Goal: Transaction & Acquisition: Purchase product/service

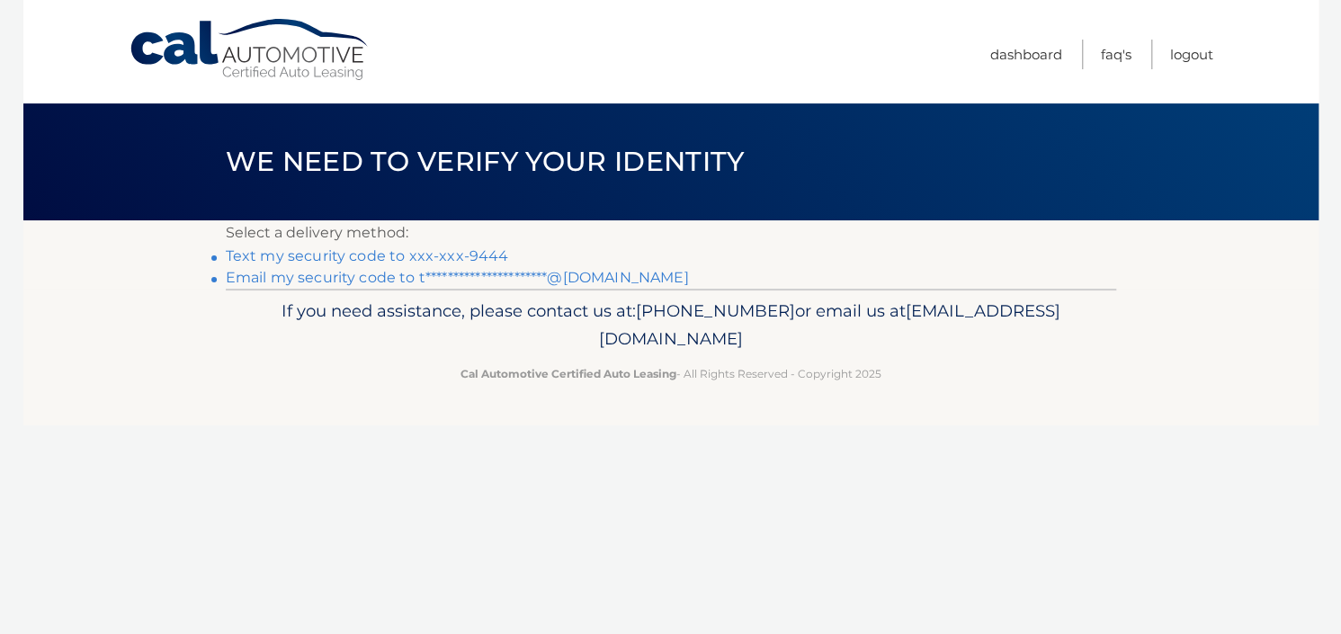
click at [374, 261] on link "Text my security code to xxx-xxx-9444" at bounding box center [367, 255] width 283 height 17
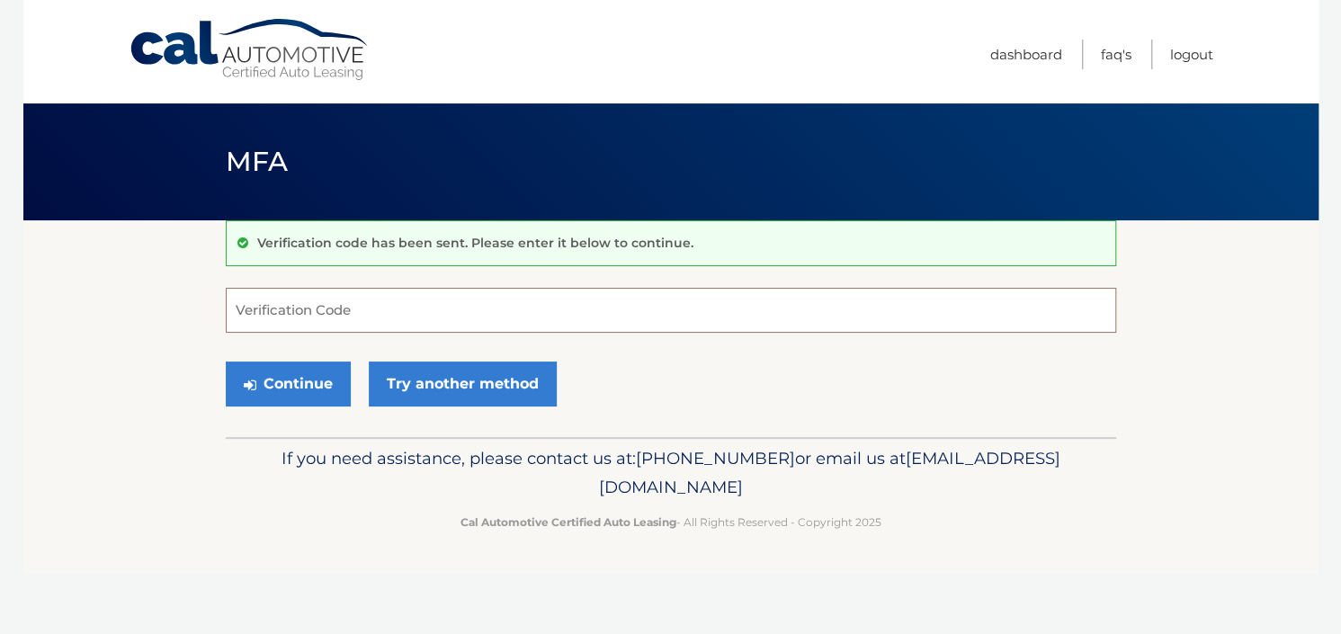
click at [372, 311] on input "Verification Code" at bounding box center [671, 310] width 890 height 45
type input "890016"
click at [306, 384] on button "Continue" at bounding box center [288, 383] width 125 height 45
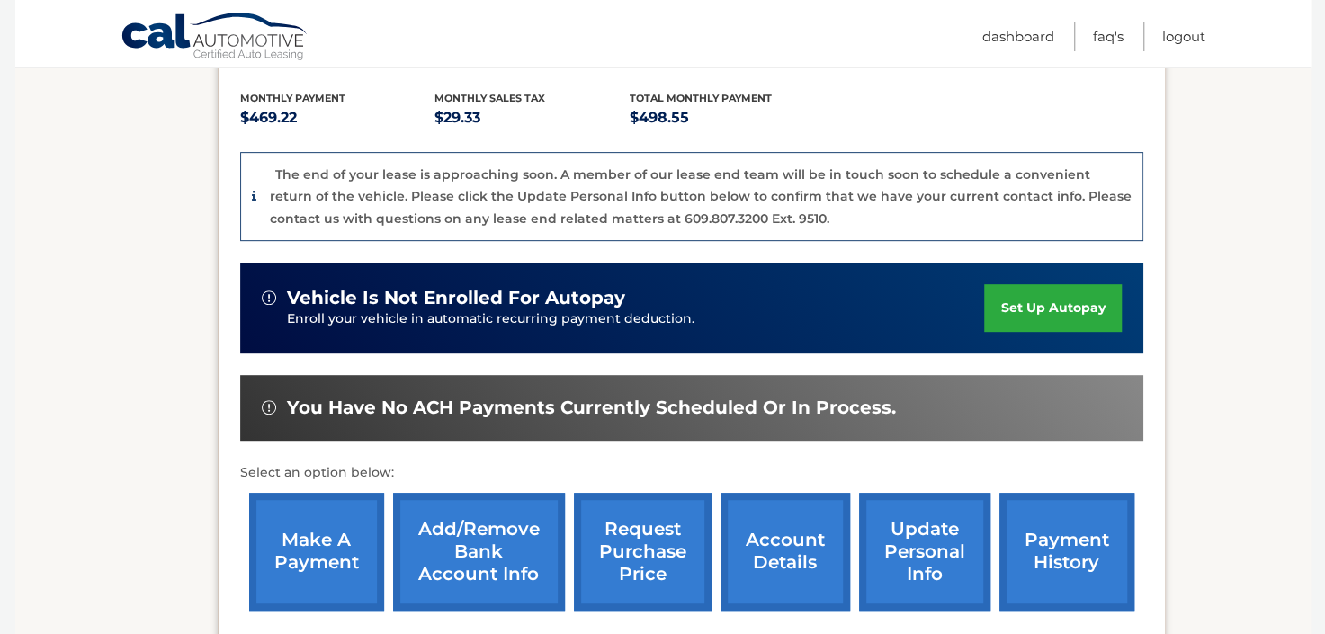
scroll to position [526, 0]
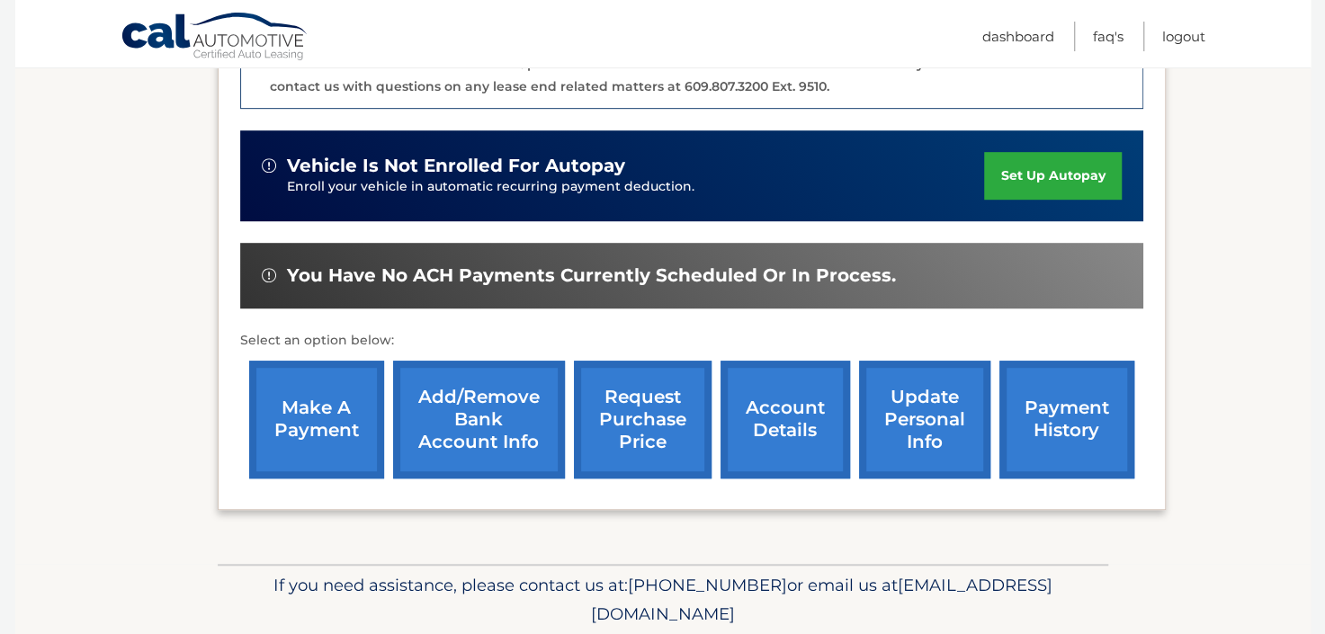
click at [323, 424] on link "make a payment" at bounding box center [316, 420] width 135 height 118
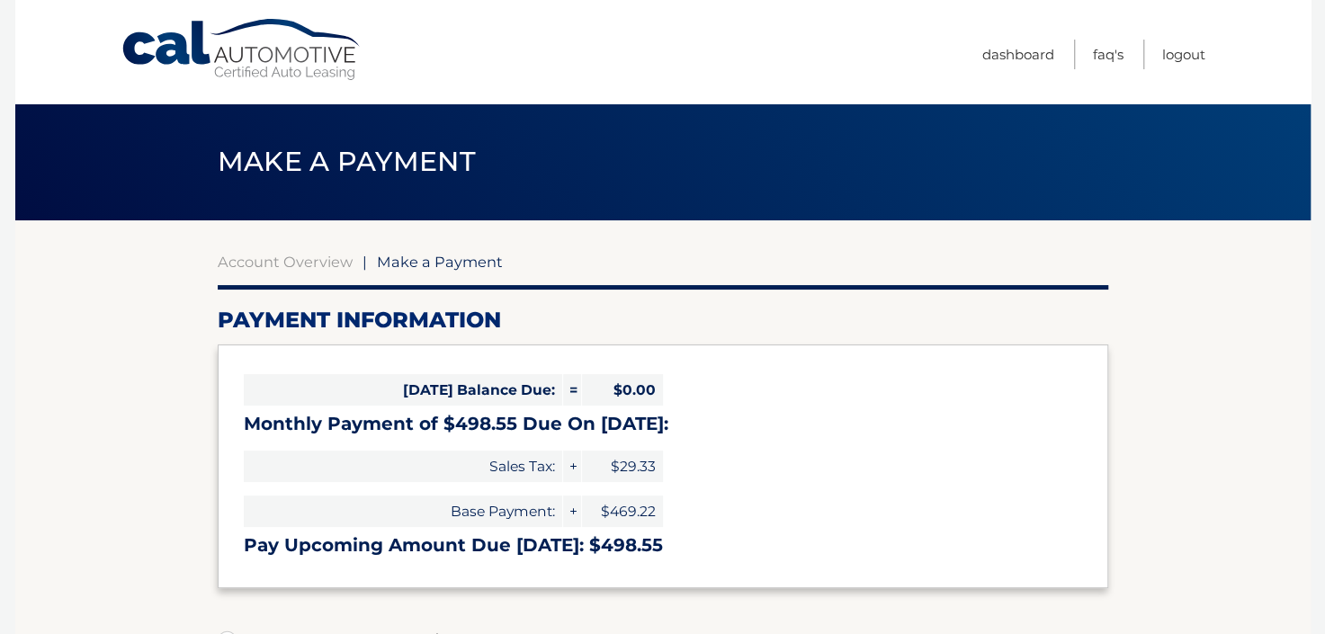
select select "YzAzNzU4M2UtYjVlMi00ZTAyLWIzNTQtYThiMDE4YjZkYWY3"
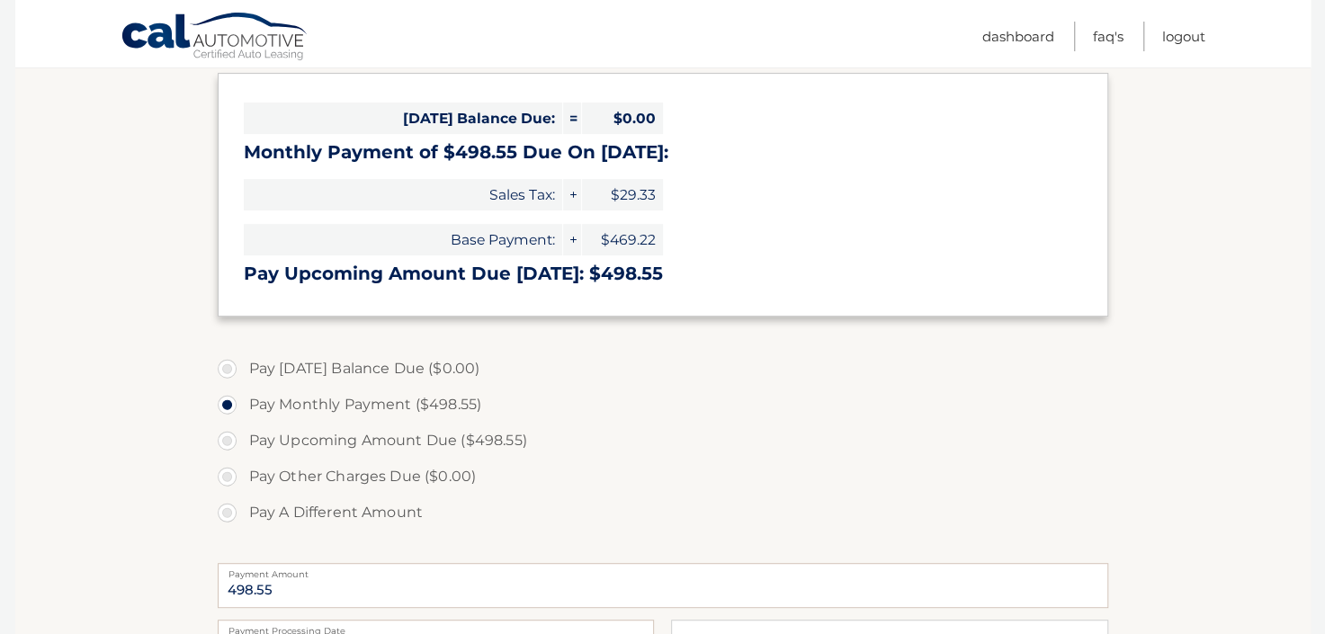
scroll to position [227, 0]
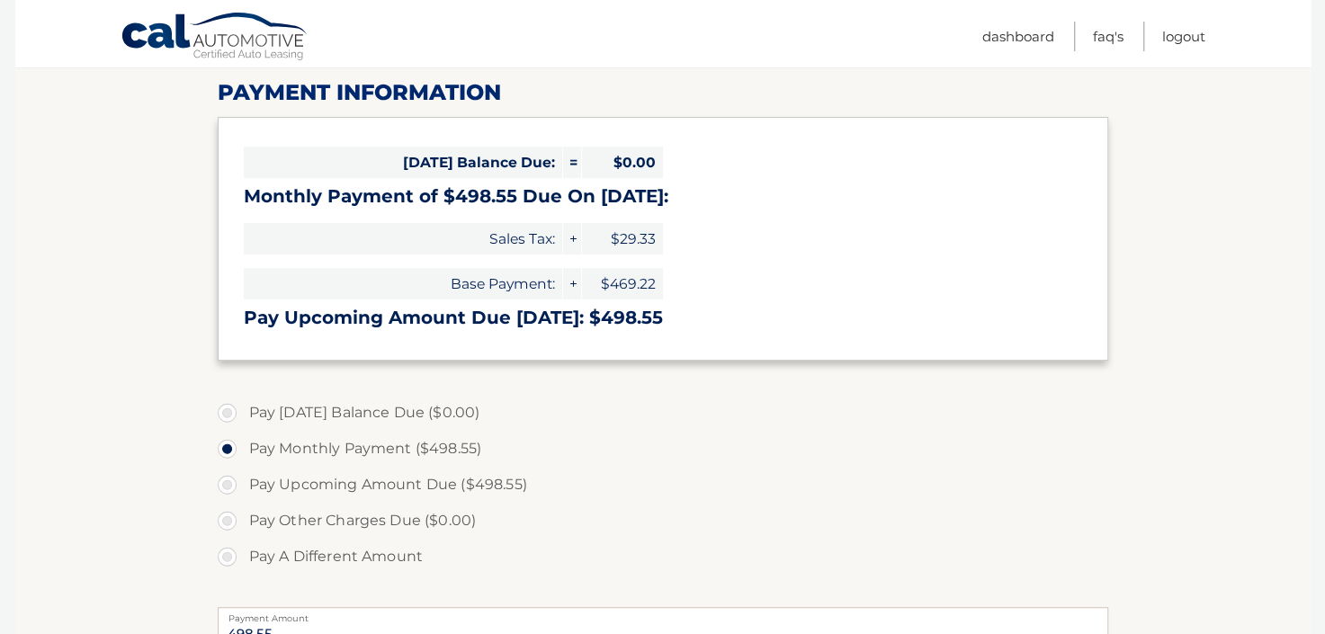
click at [229, 484] on label "Pay Upcoming Amount Due ($498.55)" at bounding box center [663, 485] width 890 height 36
click at [229, 484] on input "Pay Upcoming Amount Due ($498.55)" at bounding box center [234, 481] width 18 height 29
radio input "true"
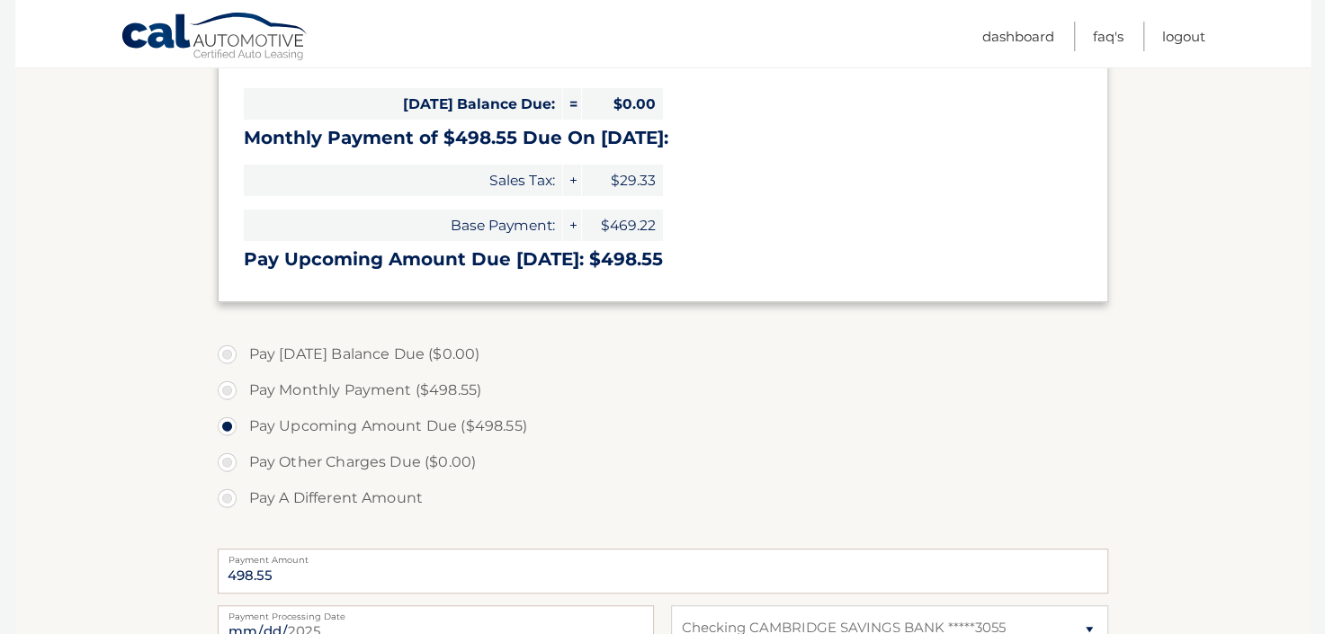
scroll to position [333, 0]
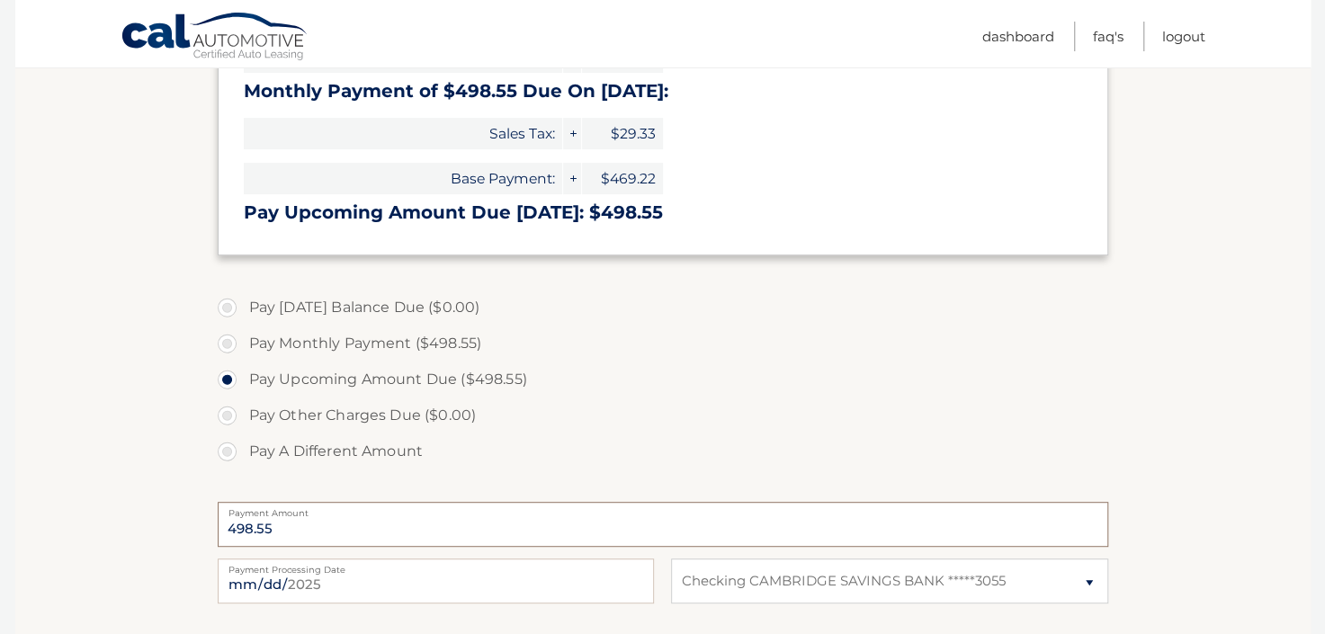
click at [317, 531] on input "498.55" at bounding box center [663, 524] width 890 height 45
click at [228, 450] on label "Pay A Different Amount" at bounding box center [663, 451] width 890 height 36
click at [228, 450] on input "Pay A Different Amount" at bounding box center [234, 447] width 18 height 29
radio input "true"
click at [230, 343] on label "Pay Monthly Payment ($498.55)" at bounding box center [663, 344] width 890 height 36
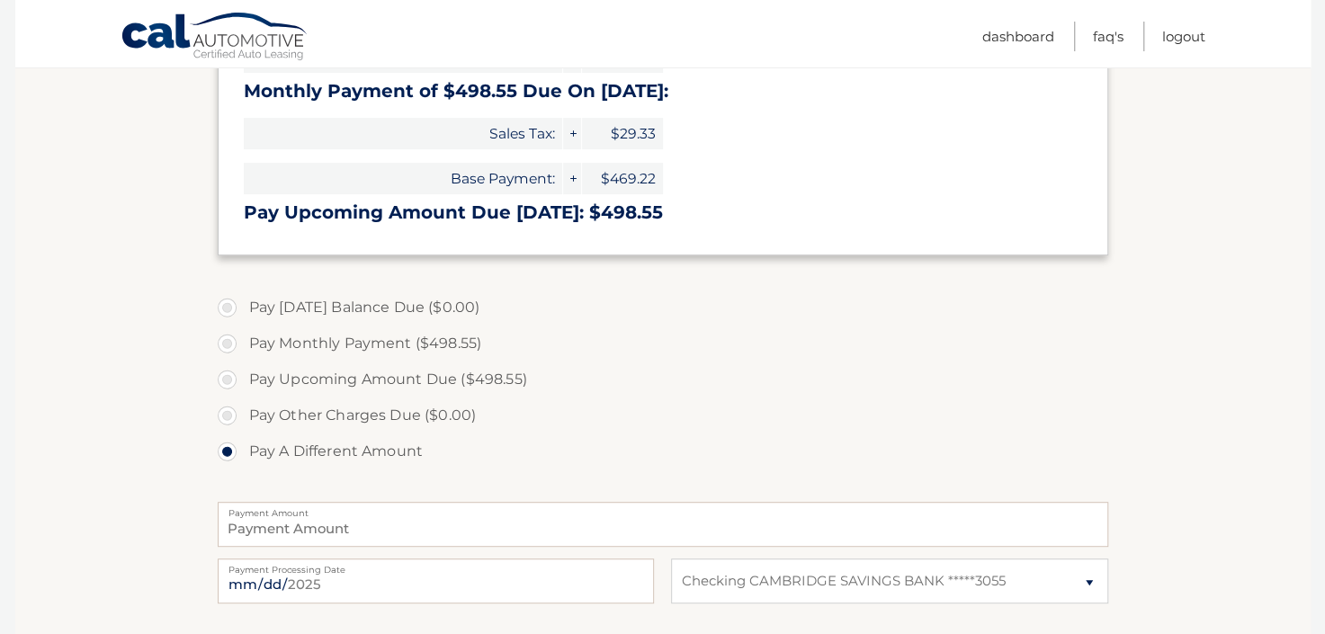
click at [230, 343] on input "Pay Monthly Payment ($498.55)" at bounding box center [234, 340] width 18 height 29
radio input "true"
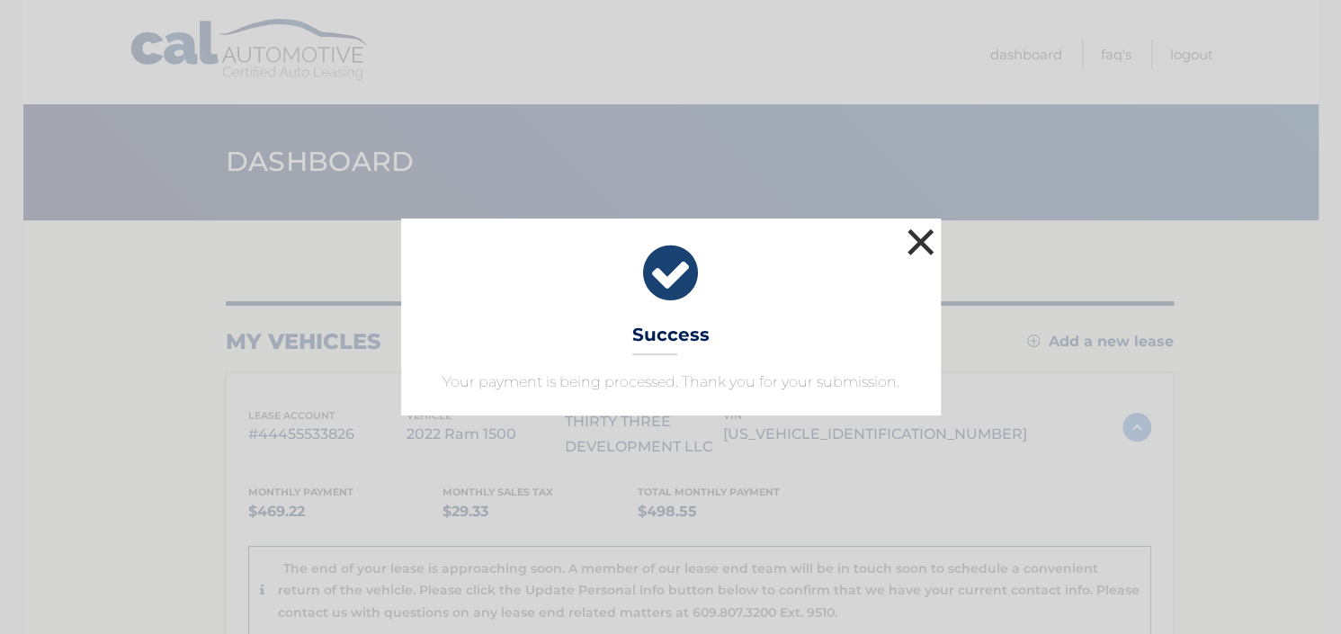
click at [921, 238] on button "×" at bounding box center [921, 242] width 36 height 36
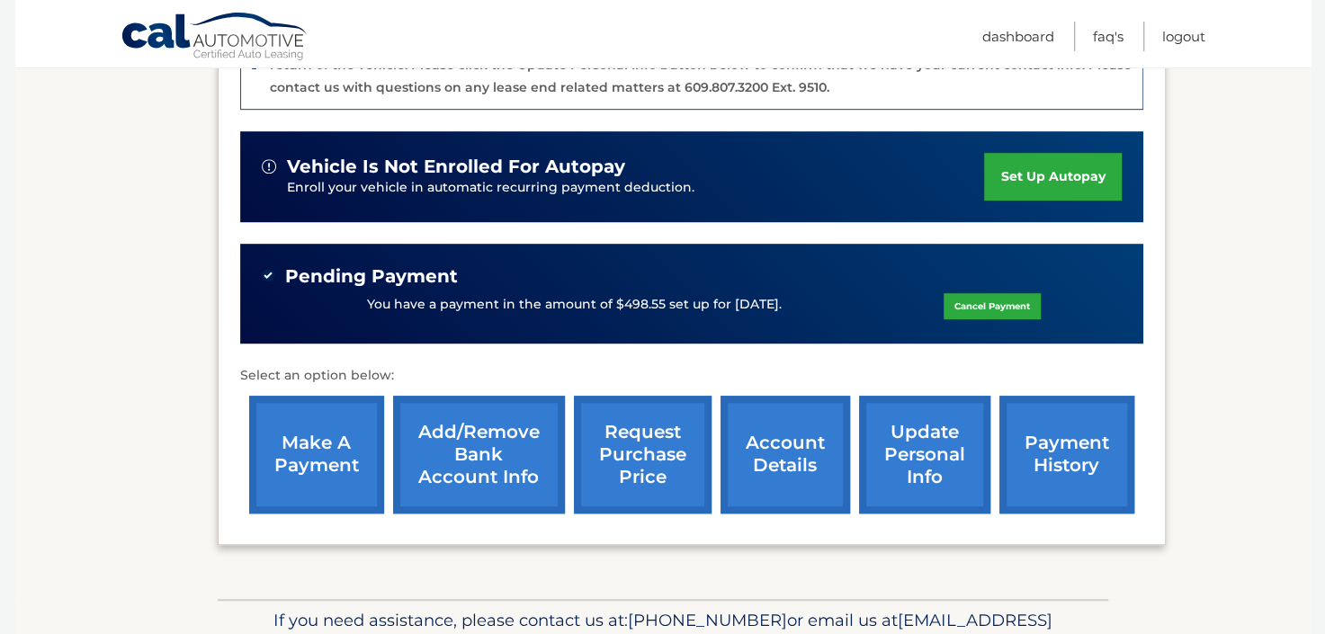
scroll to position [526, 0]
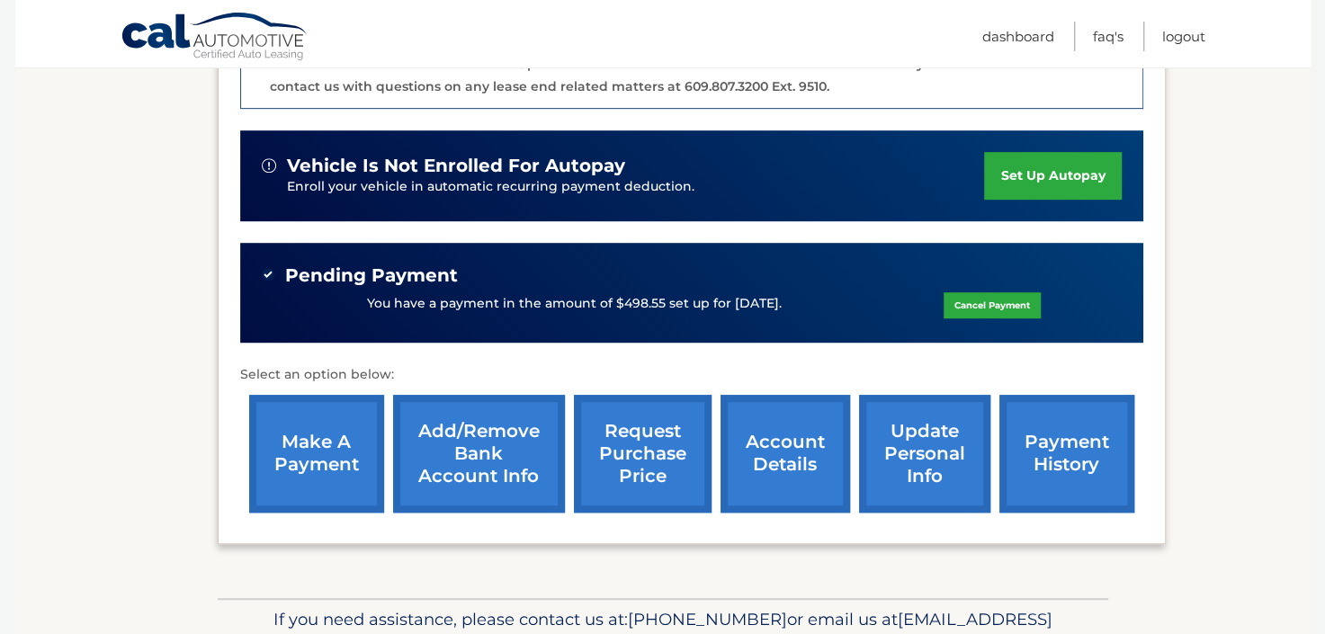
click at [324, 451] on link "make a payment" at bounding box center [316, 454] width 135 height 118
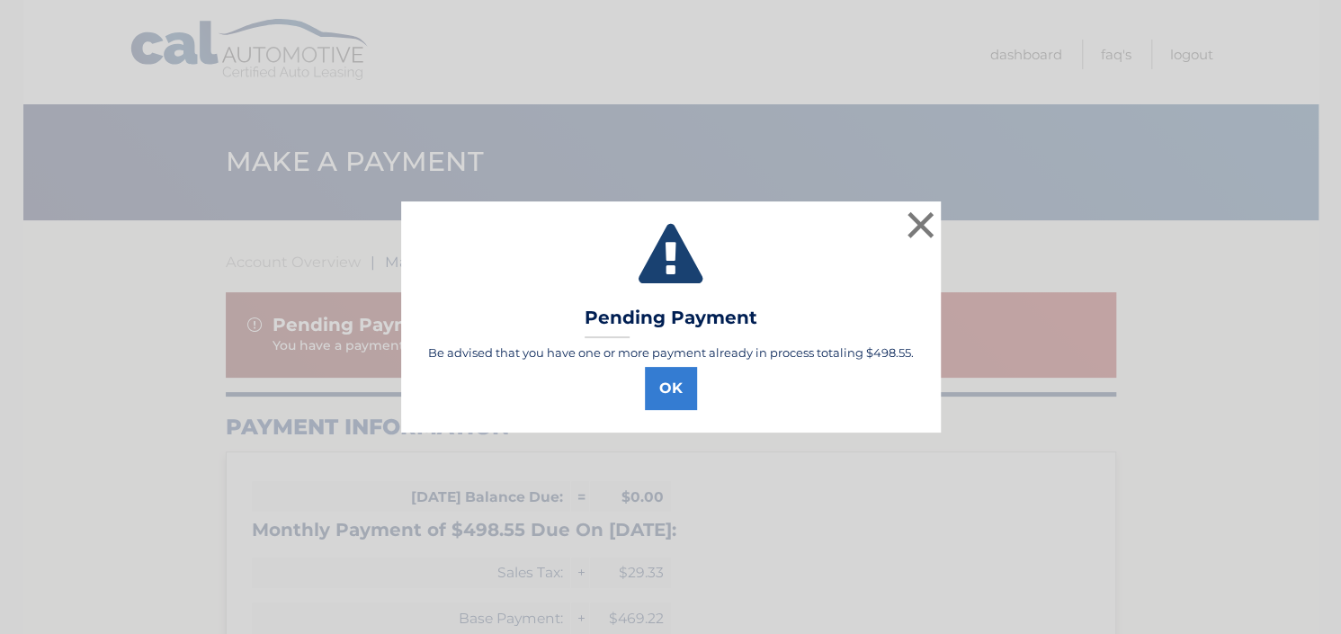
select select "YzAzNzU4M2UtYjVlMi00ZTAyLWIzNTQtYThiMDE4YjZkYWY3"
click at [677, 391] on button "OK" at bounding box center [671, 388] width 52 height 43
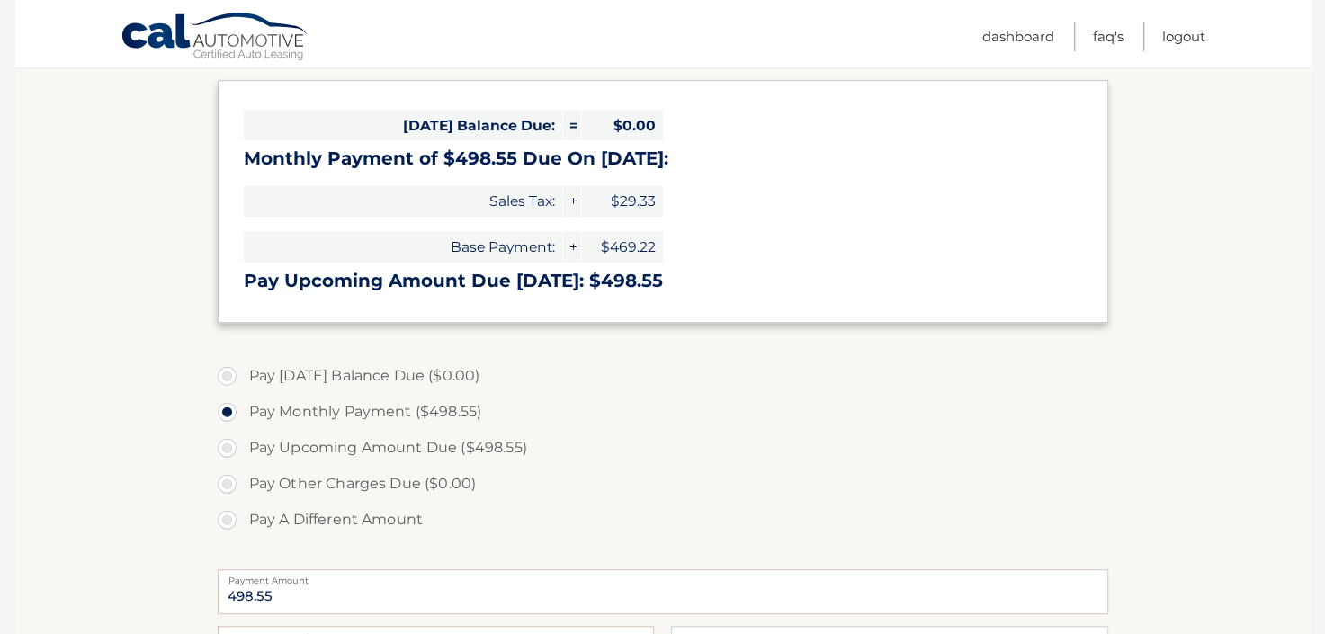
scroll to position [421, 0]
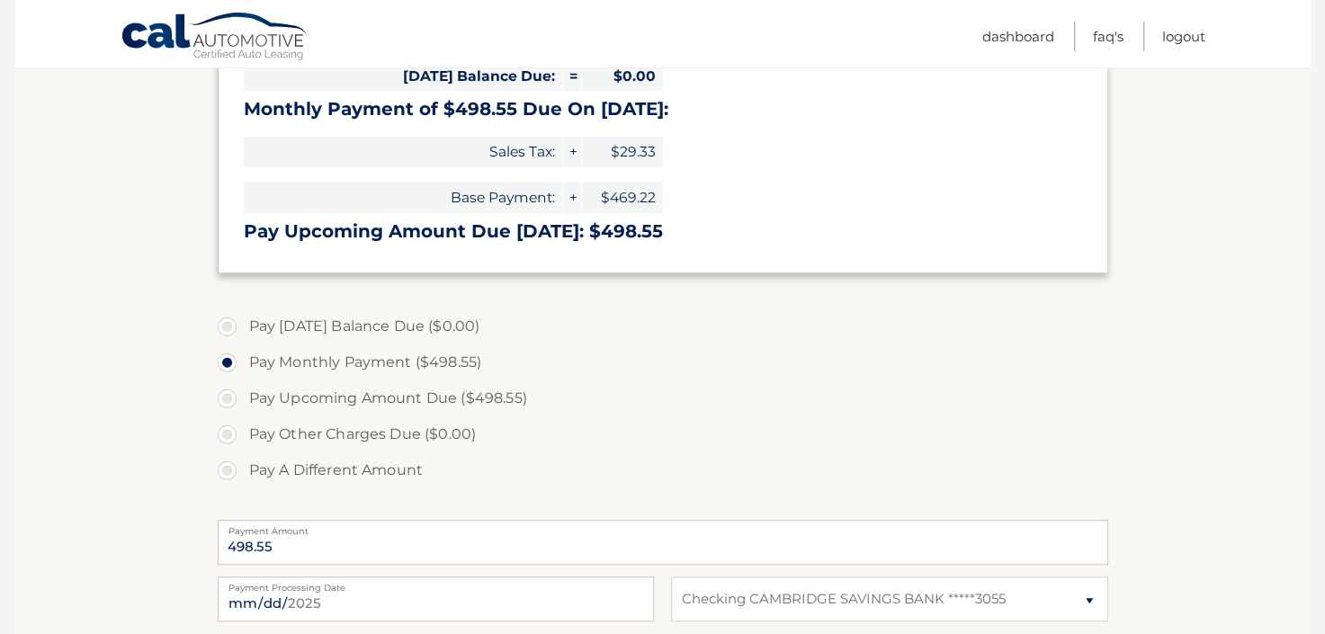
click at [227, 397] on label "Pay Upcoming Amount Due ($498.55)" at bounding box center [663, 398] width 890 height 36
click at [227, 397] on input "Pay Upcoming Amount Due ($498.55)" at bounding box center [234, 394] width 18 height 29
radio input "true"
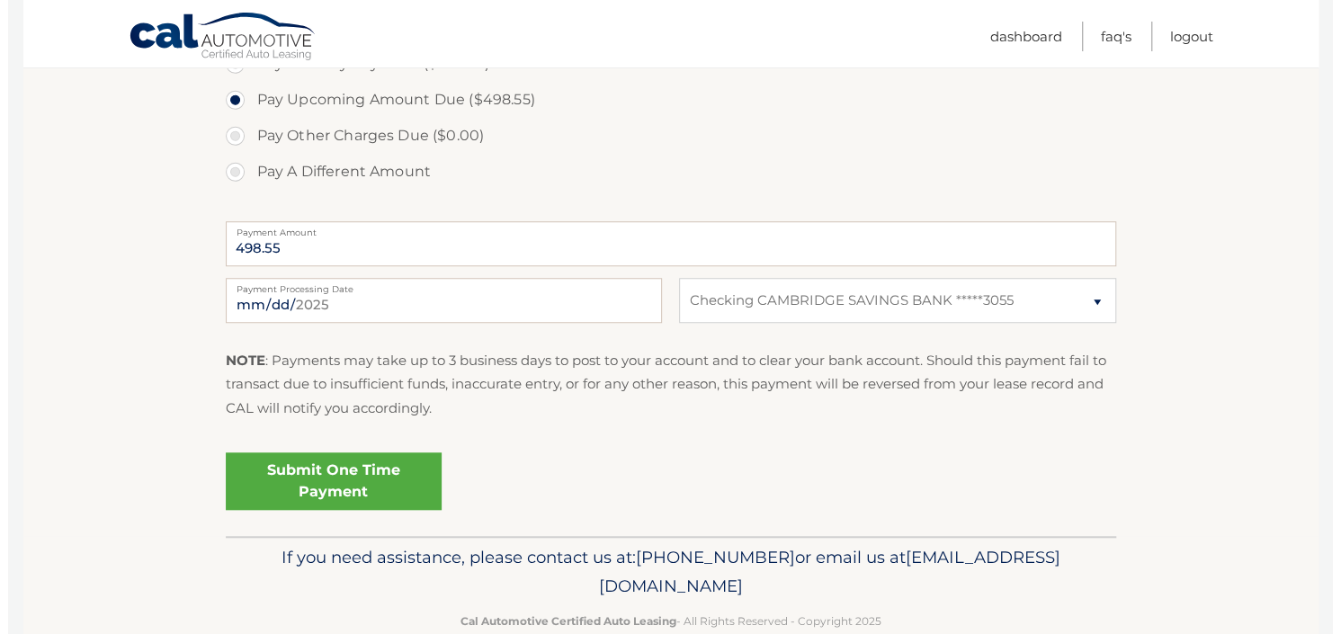
scroll to position [737, 0]
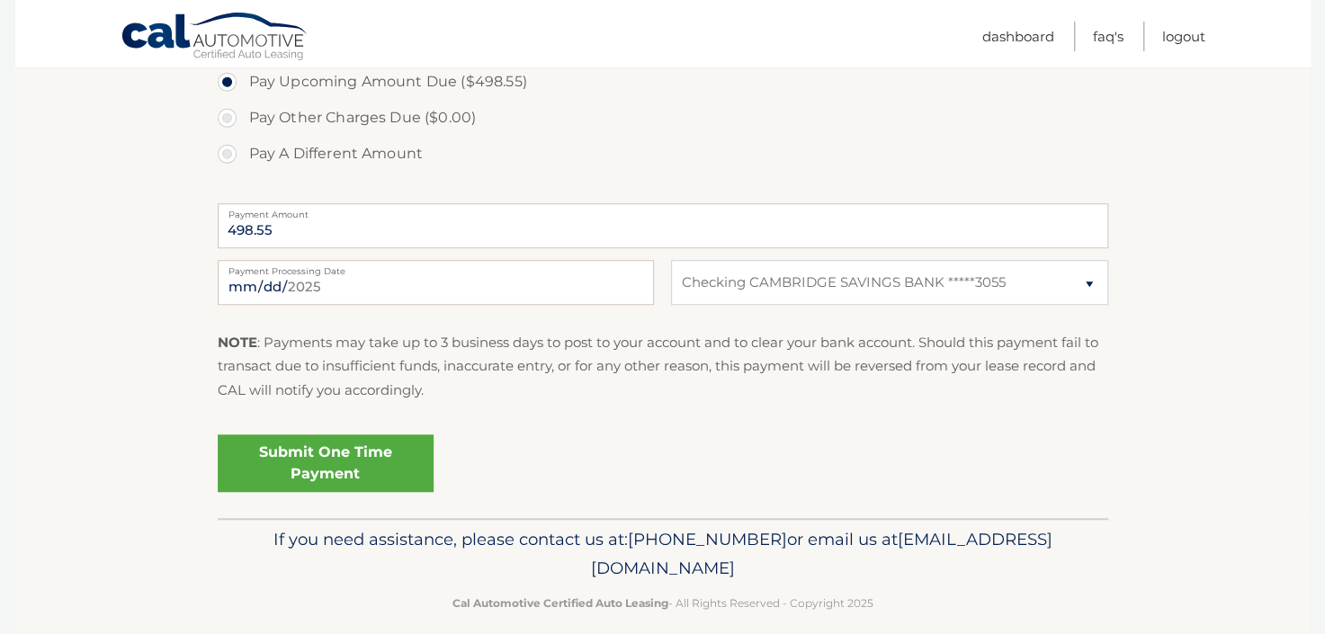
click at [327, 462] on link "Submit One Time Payment" at bounding box center [326, 463] width 216 height 58
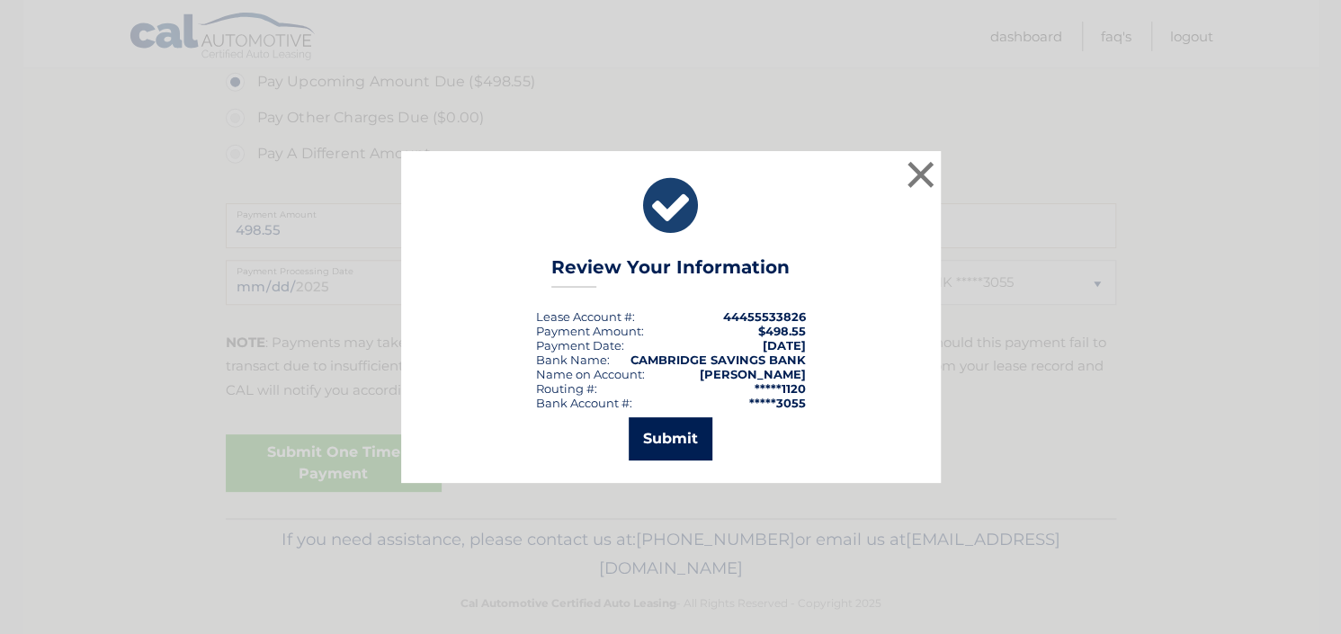
click at [682, 448] on button "Submit" at bounding box center [671, 438] width 84 height 43
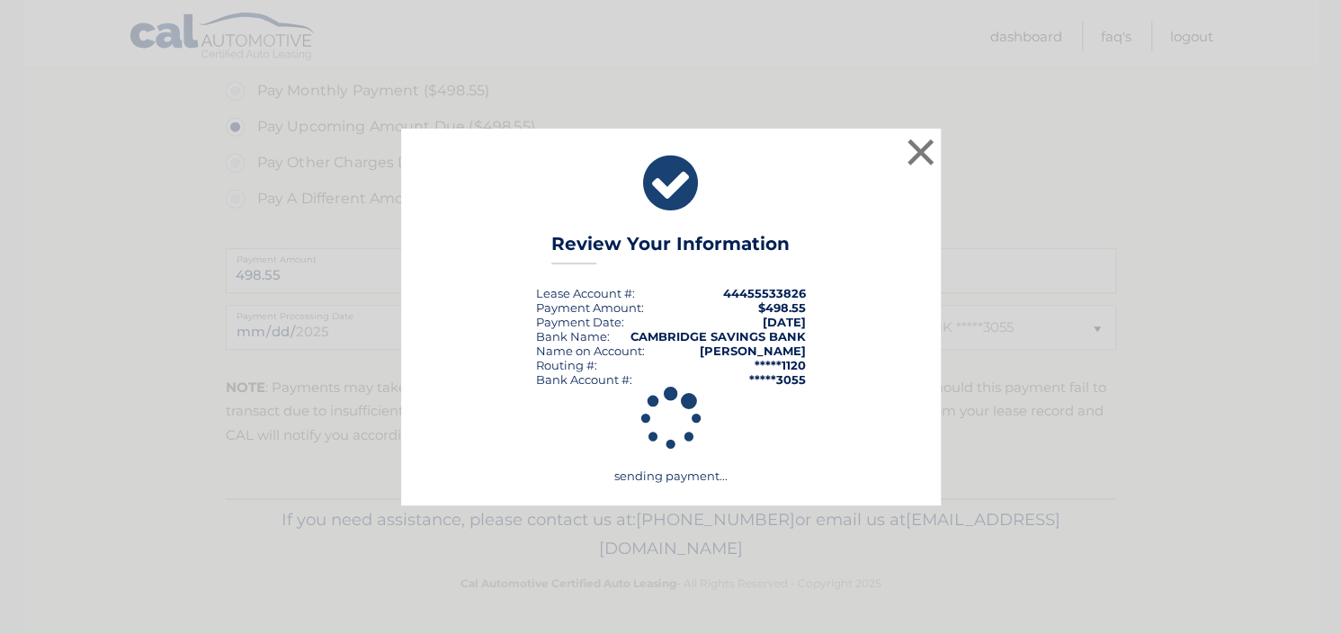
scroll to position [691, 0]
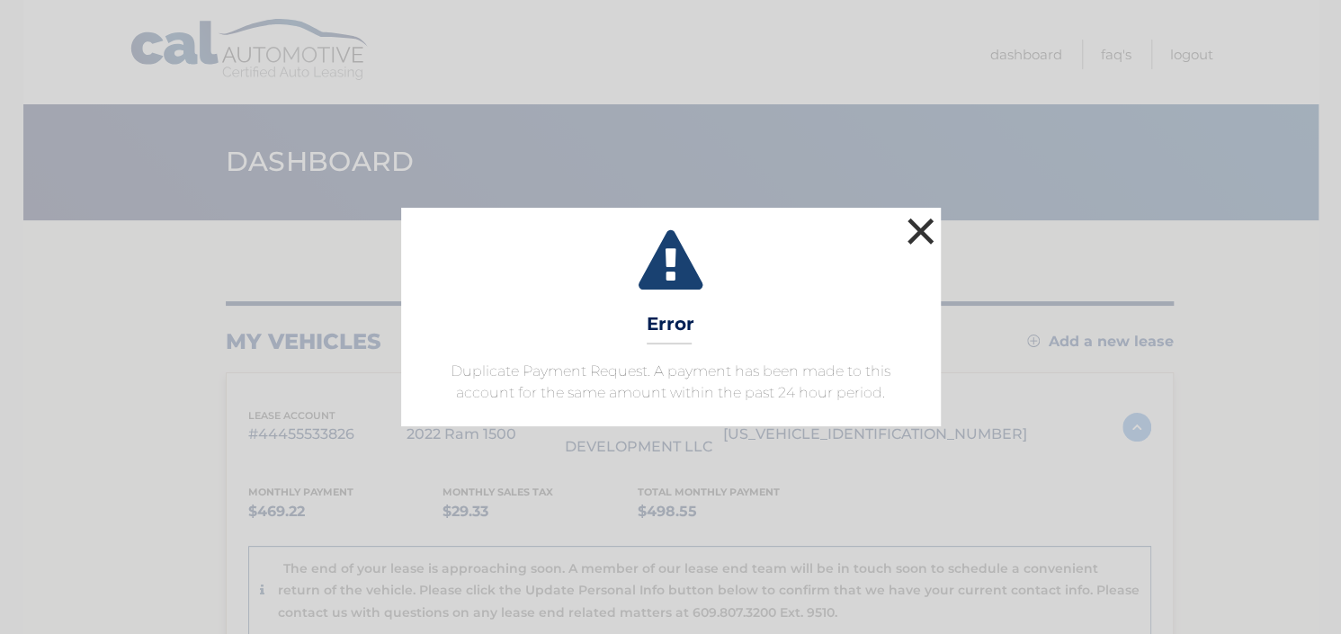
click at [919, 234] on button "×" at bounding box center [921, 231] width 36 height 36
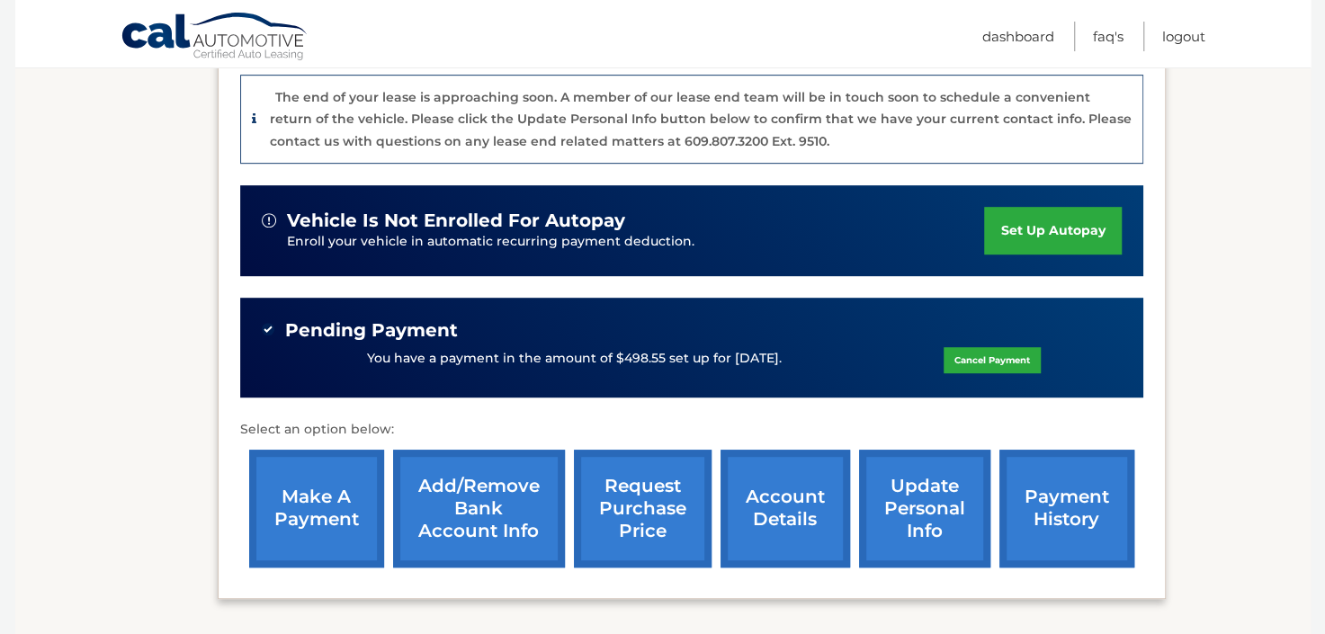
scroll to position [526, 0]
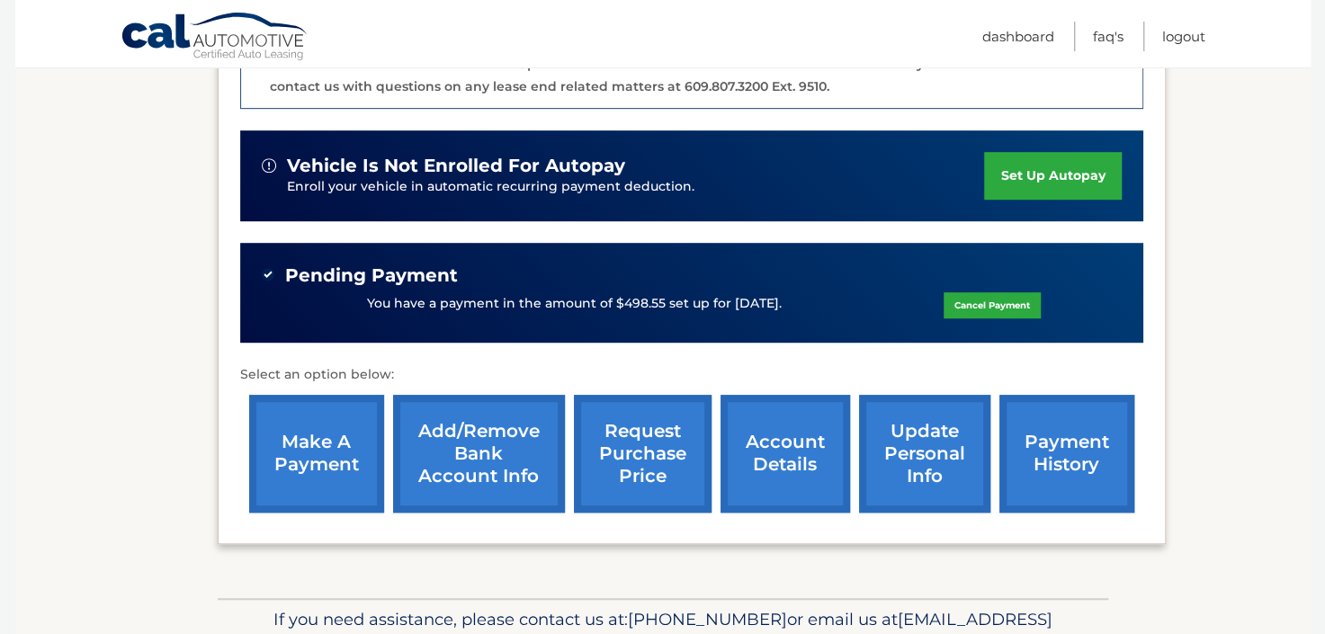
click at [979, 305] on link "Cancel Payment" at bounding box center [991, 305] width 97 height 26
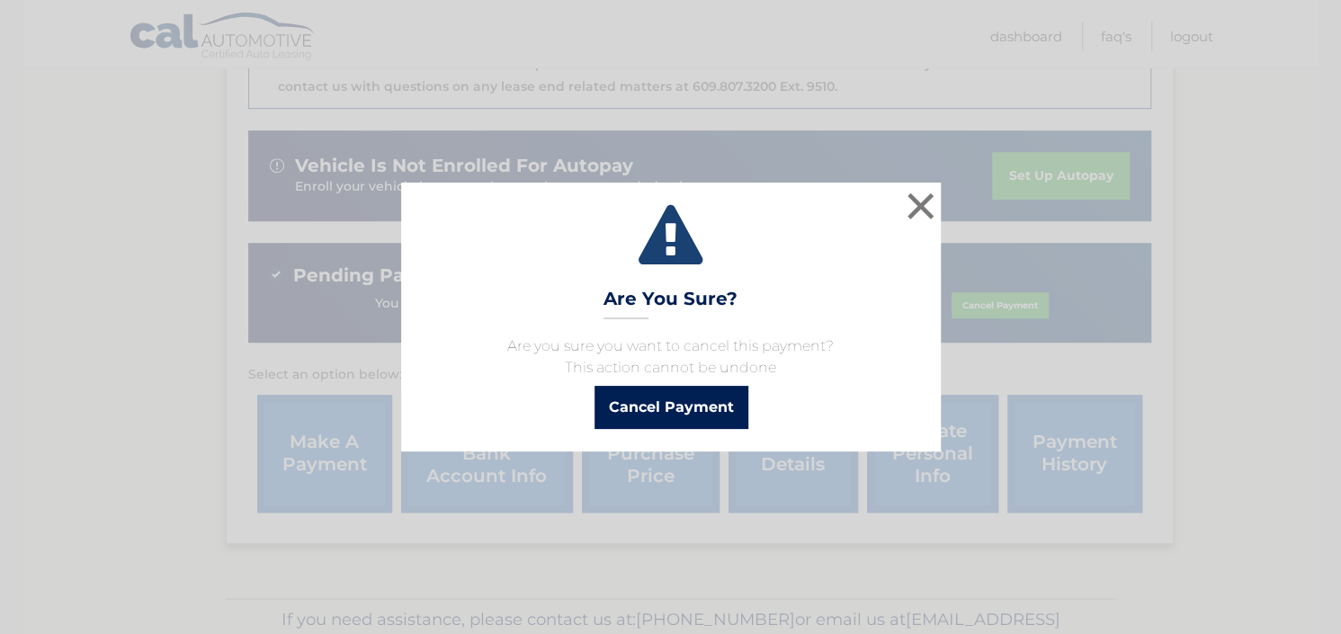
click at [706, 412] on button "Cancel Payment" at bounding box center [671, 407] width 154 height 43
click at [0, 0] on icon at bounding box center [0, 0] width 0 height 0
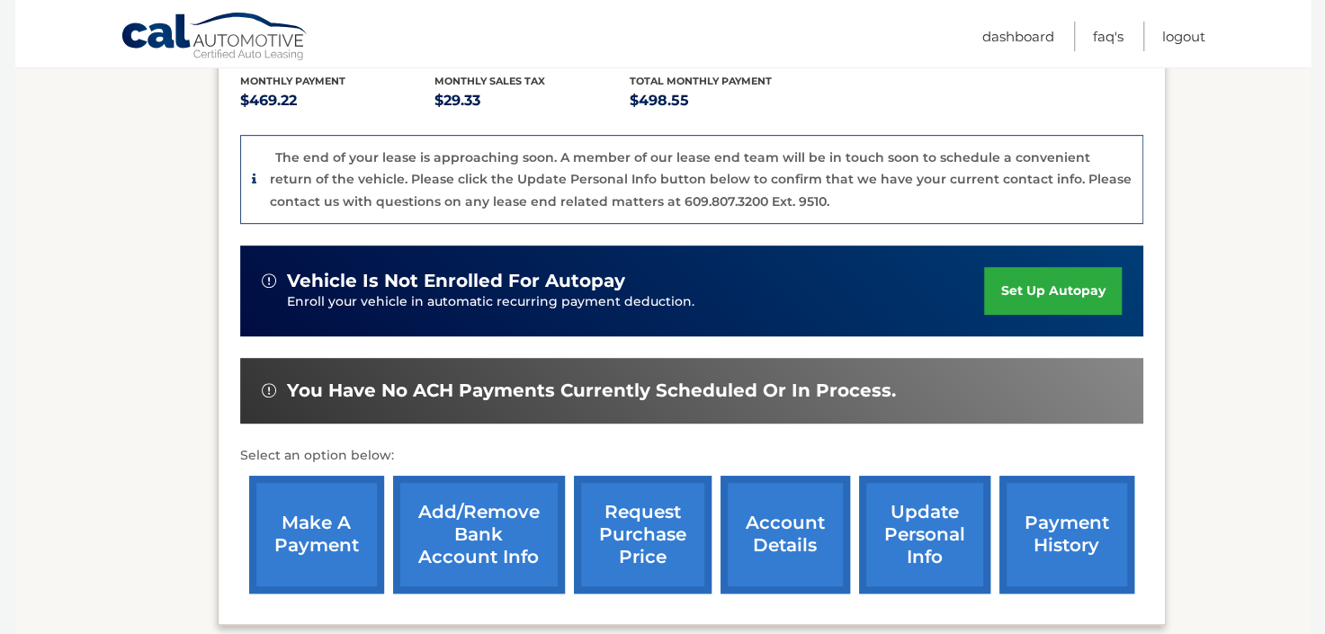
scroll to position [587, 0]
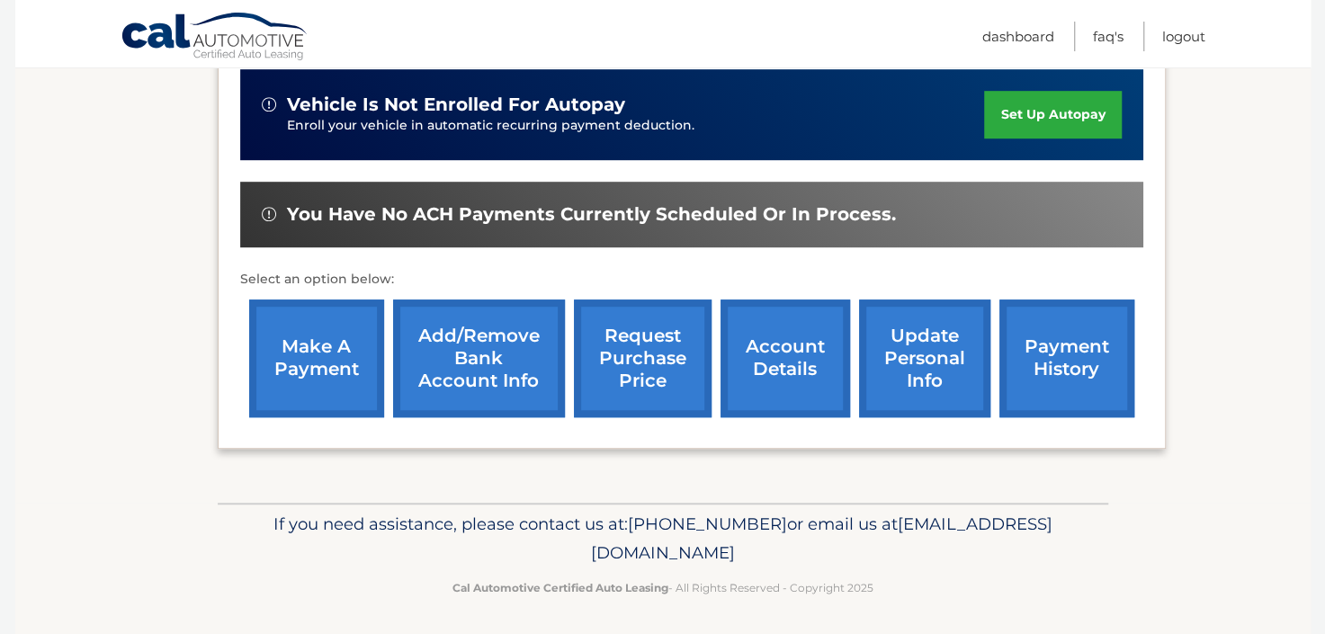
click at [762, 357] on link "account details" at bounding box center [784, 358] width 129 height 118
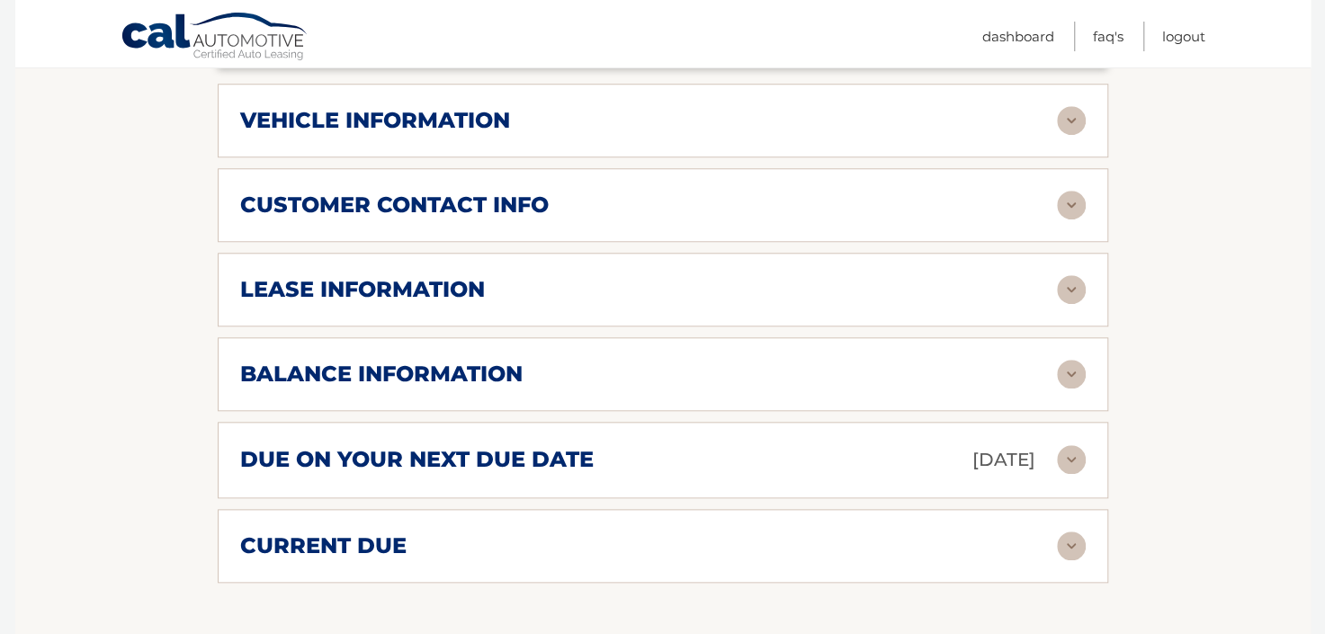
scroll to position [948, 0]
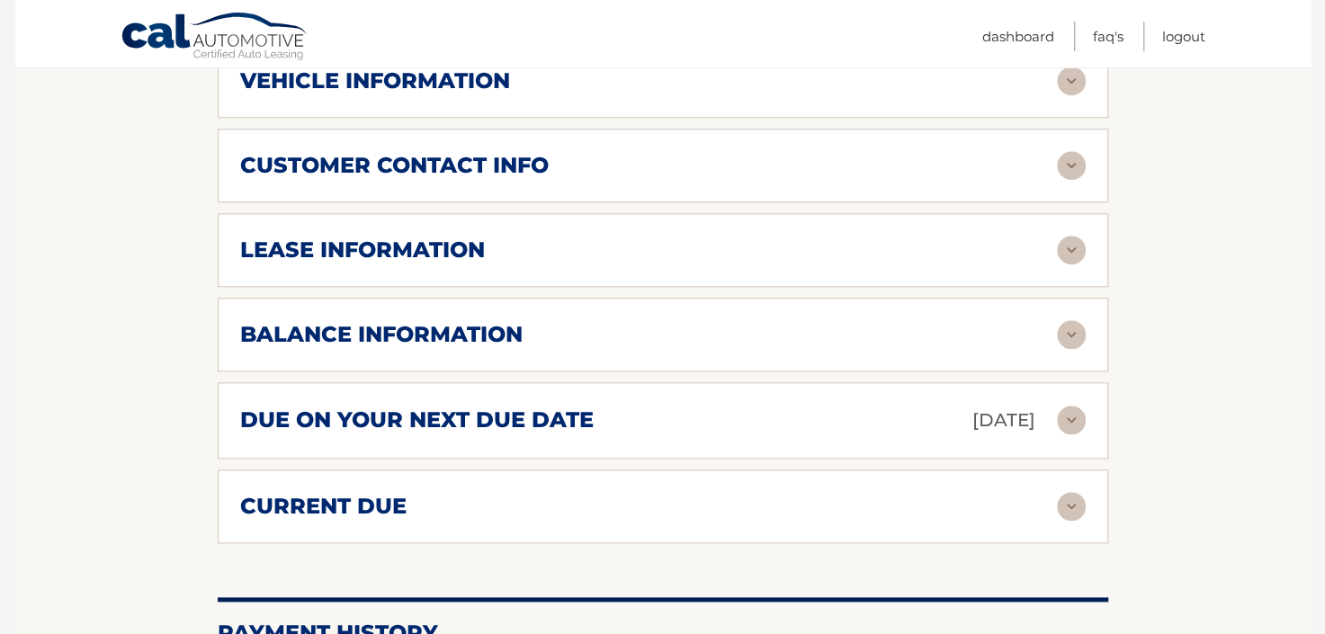
click at [1074, 236] on img at bounding box center [1071, 250] width 29 height 29
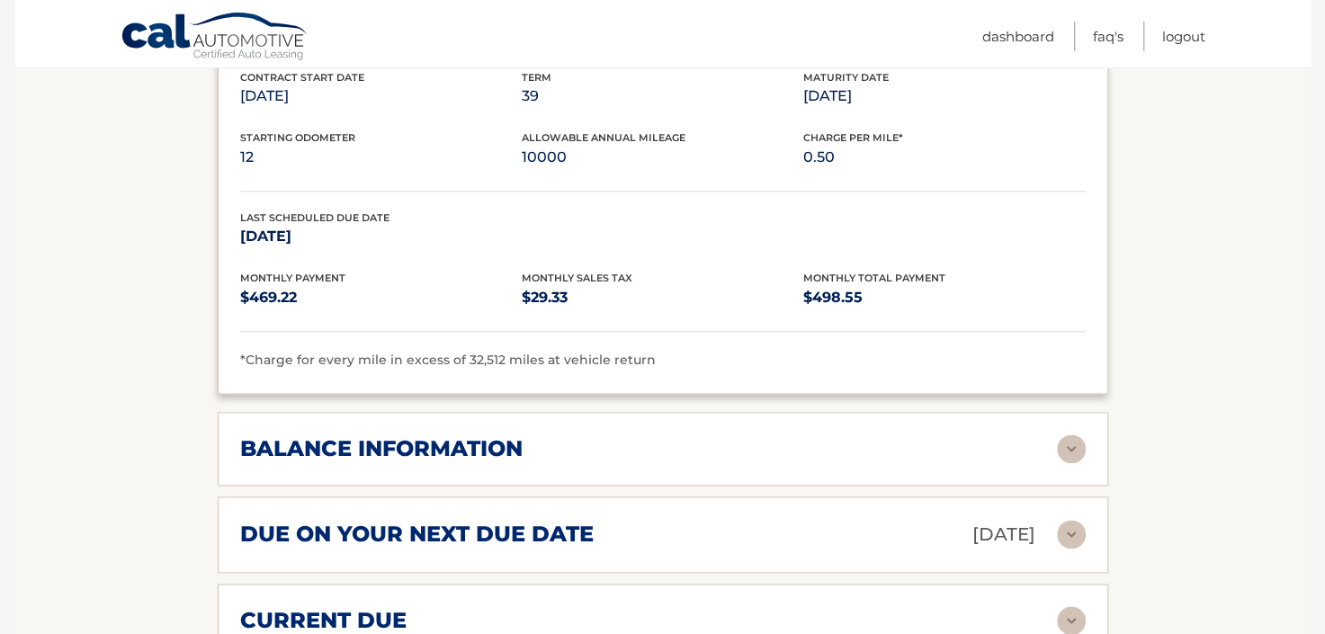
scroll to position [1264, 0]
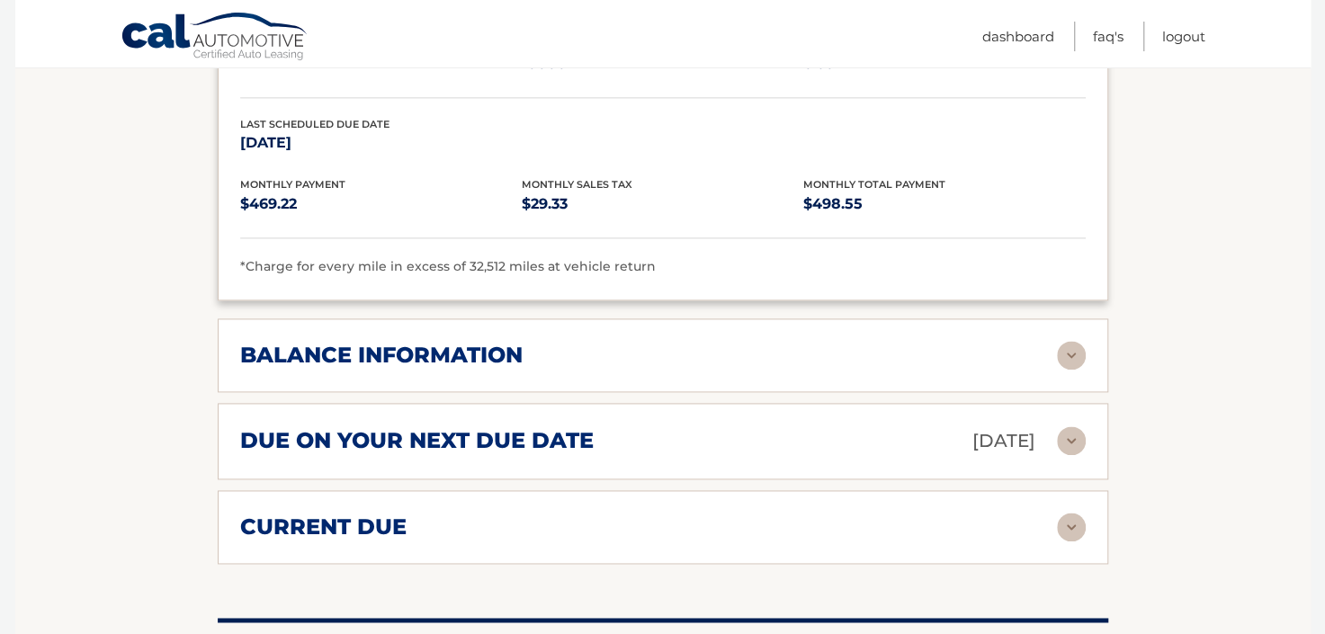
click at [889, 337] on div "balance information Payments Received 37 Payments Remaining 2 Next Payment will…" at bounding box center [663, 355] width 890 height 74
click at [1071, 341] on img at bounding box center [1071, 355] width 29 height 29
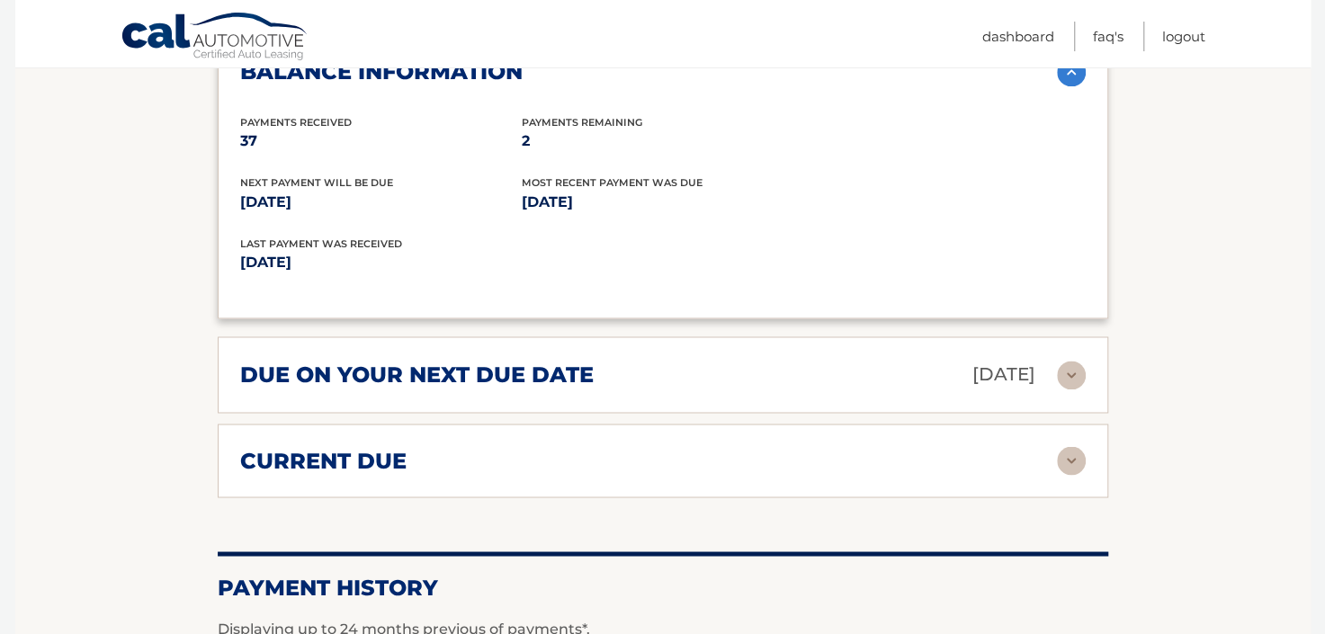
scroll to position [1580, 0]
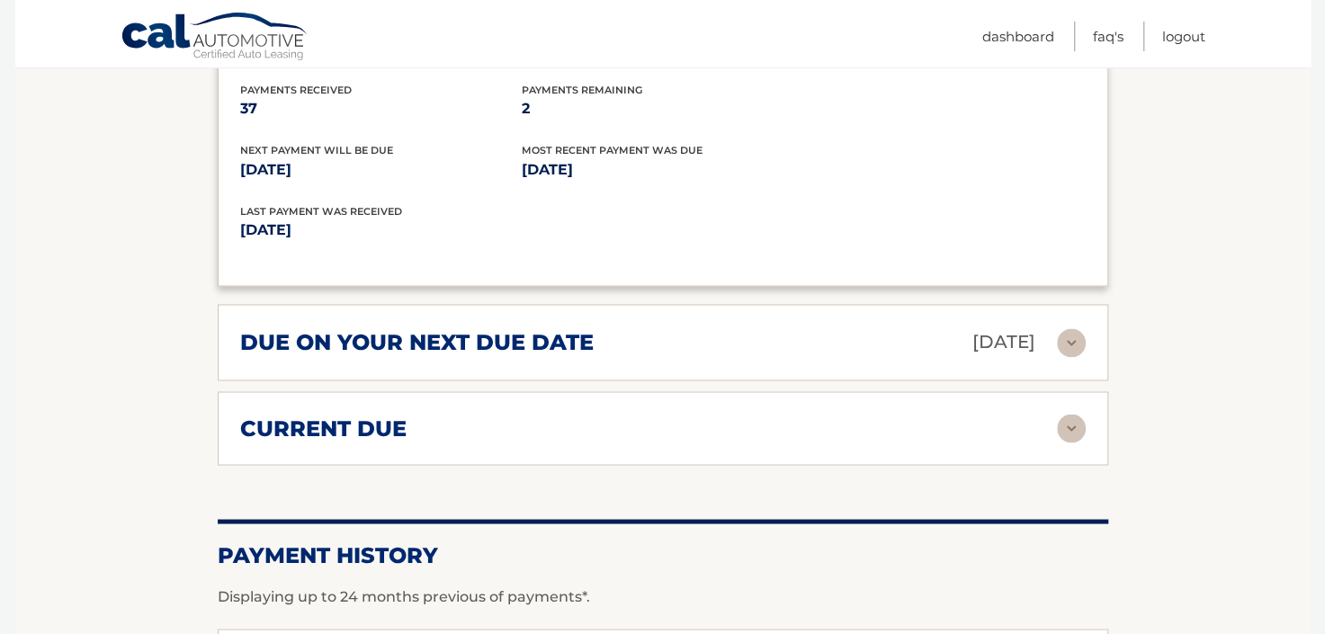
click at [1073, 414] on img at bounding box center [1071, 428] width 29 height 29
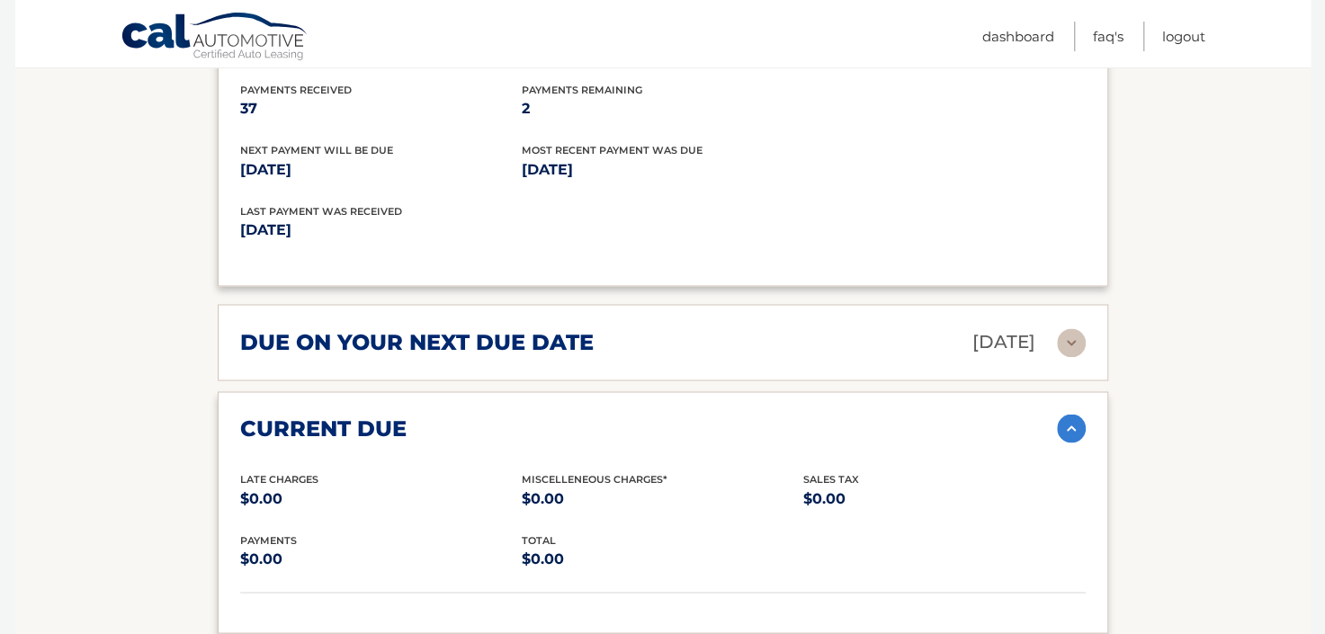
click at [1073, 414] on img at bounding box center [1071, 428] width 29 height 29
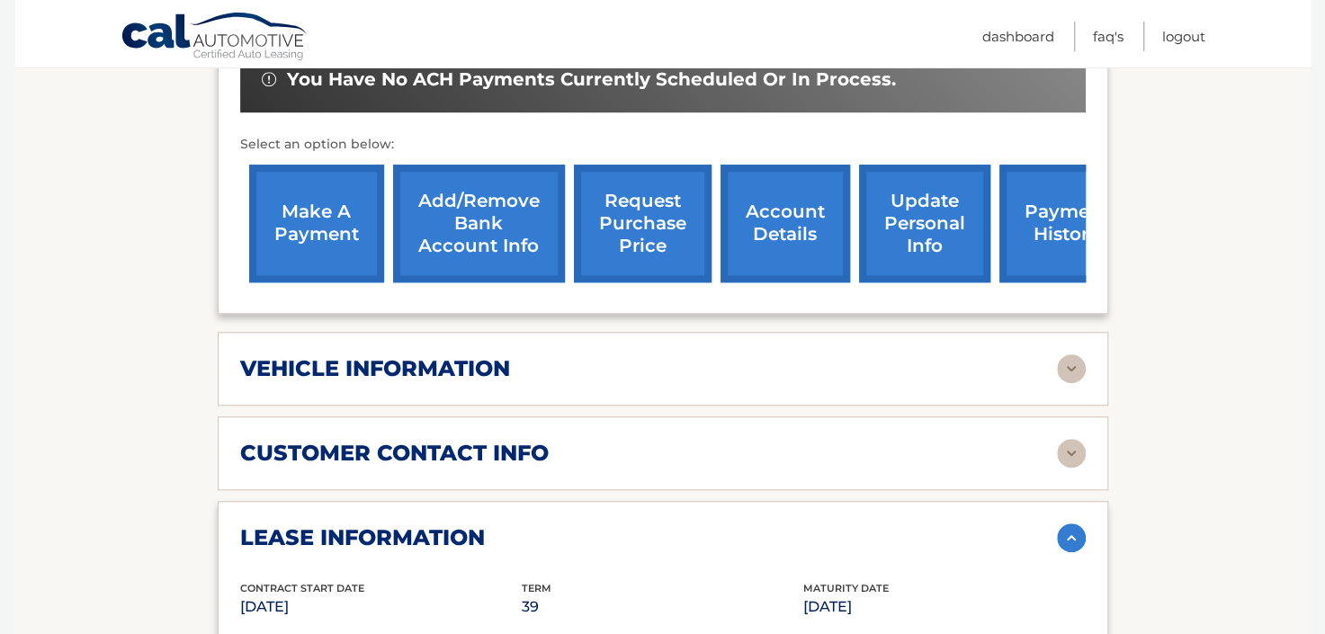
scroll to position [526, 0]
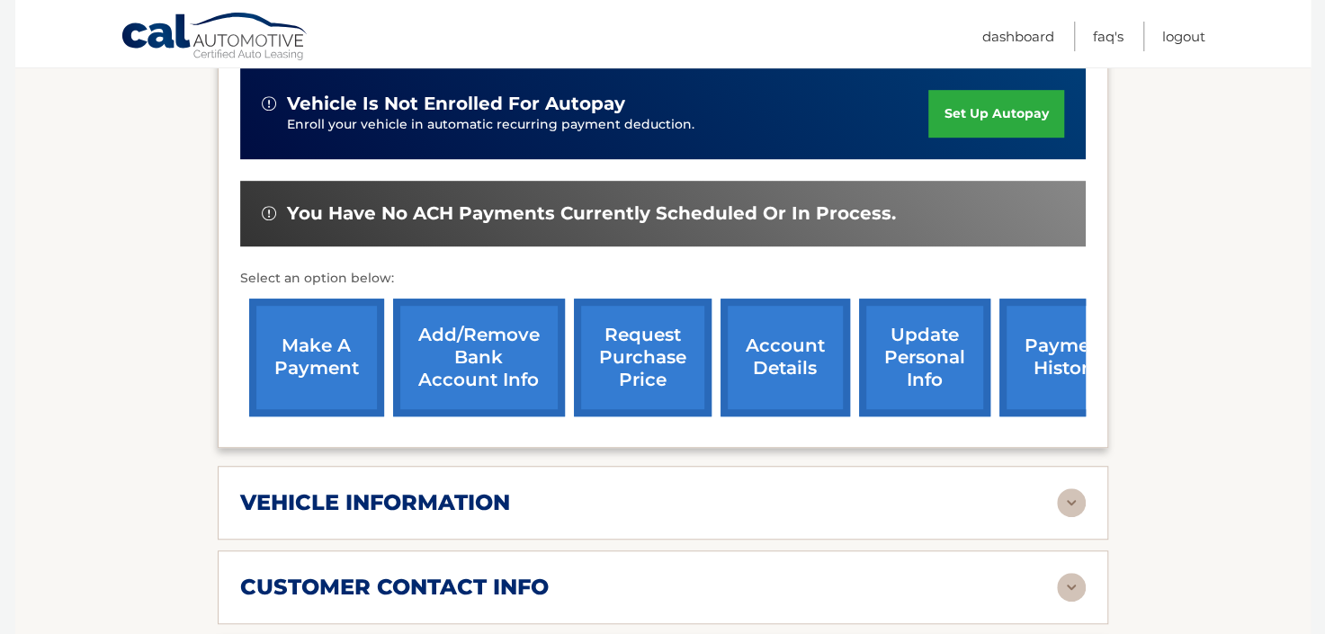
click at [1033, 333] on link "payment history" at bounding box center [1066, 358] width 135 height 118
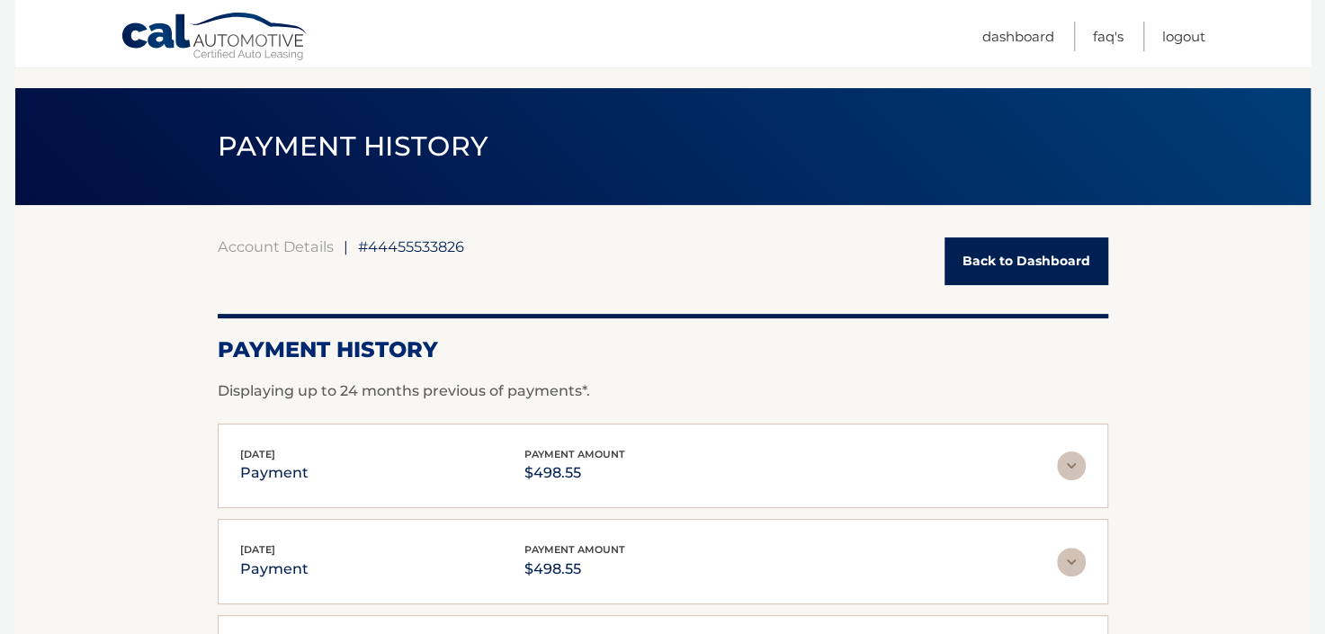
scroll to position [15, 0]
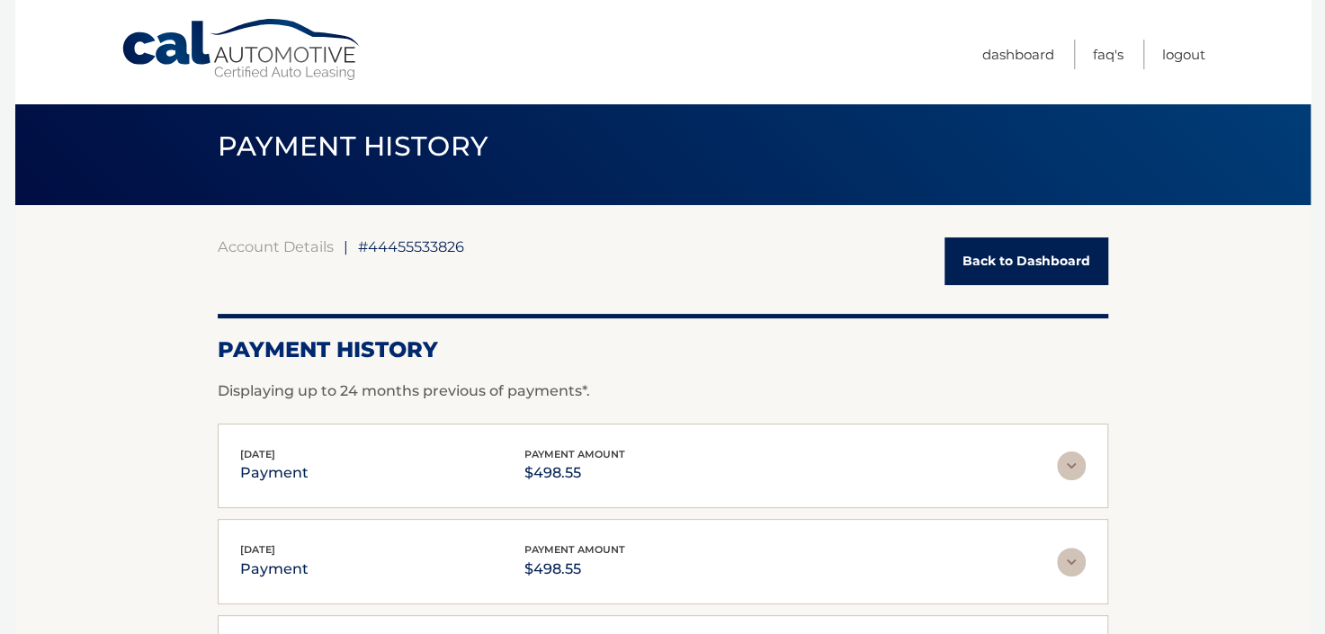
click at [1019, 265] on link "Back to Dashboard" at bounding box center [1026, 261] width 164 height 48
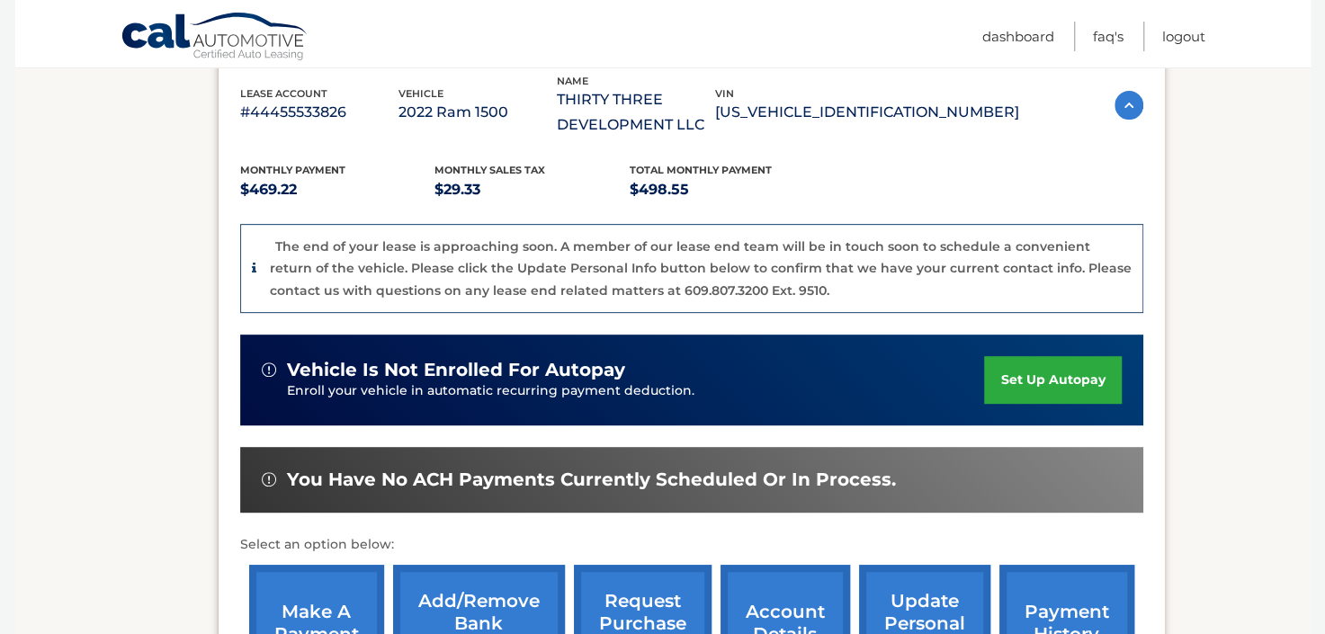
scroll to position [526, 0]
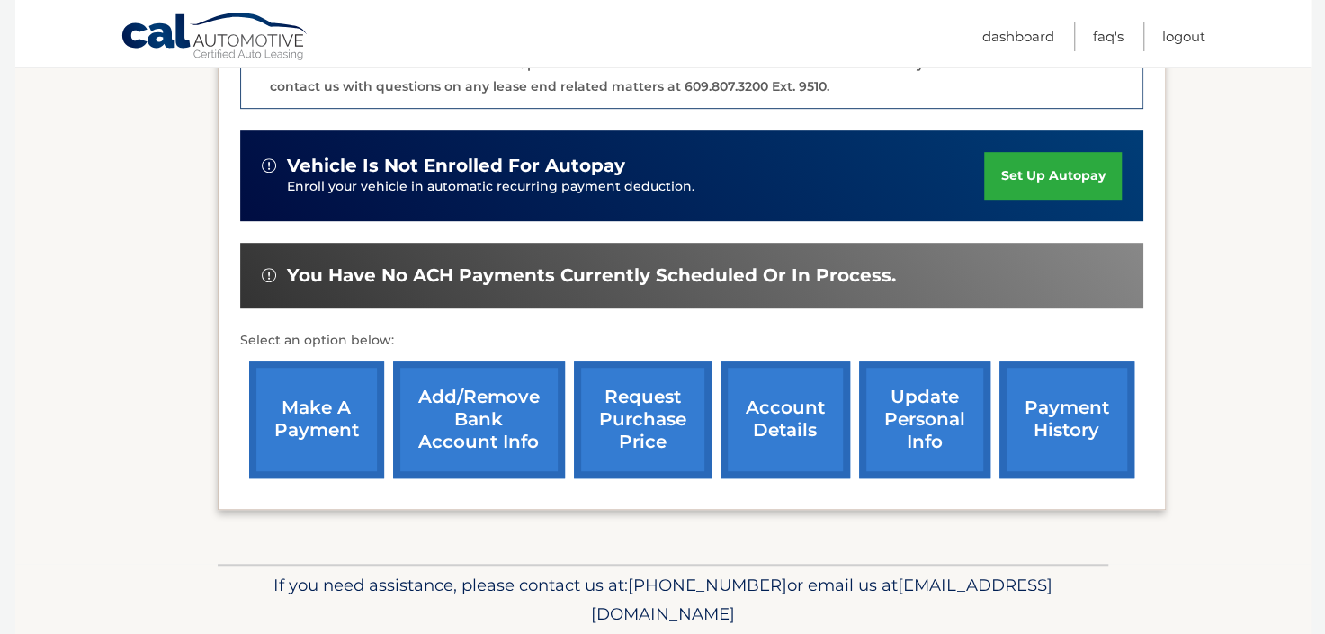
click at [319, 420] on link "make a payment" at bounding box center [316, 420] width 135 height 118
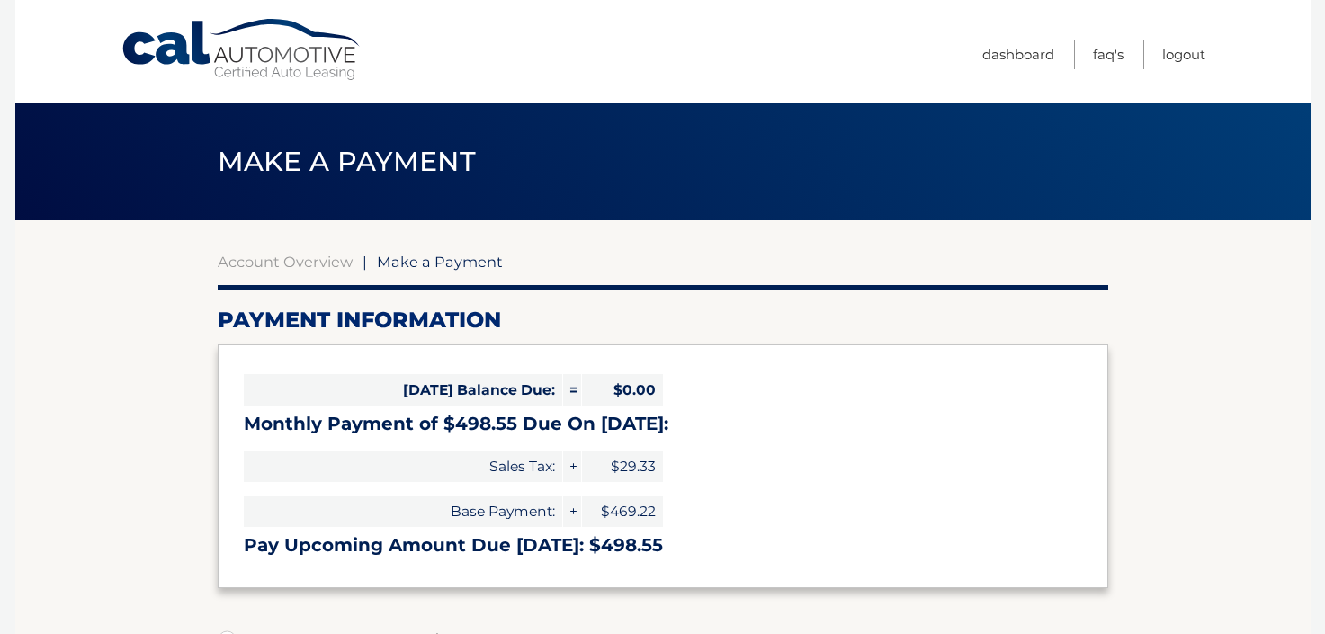
select select "YzAzNzU4M2UtYjVlMi00ZTAyLWIzNTQtYThiMDE4YjZkYWY3"
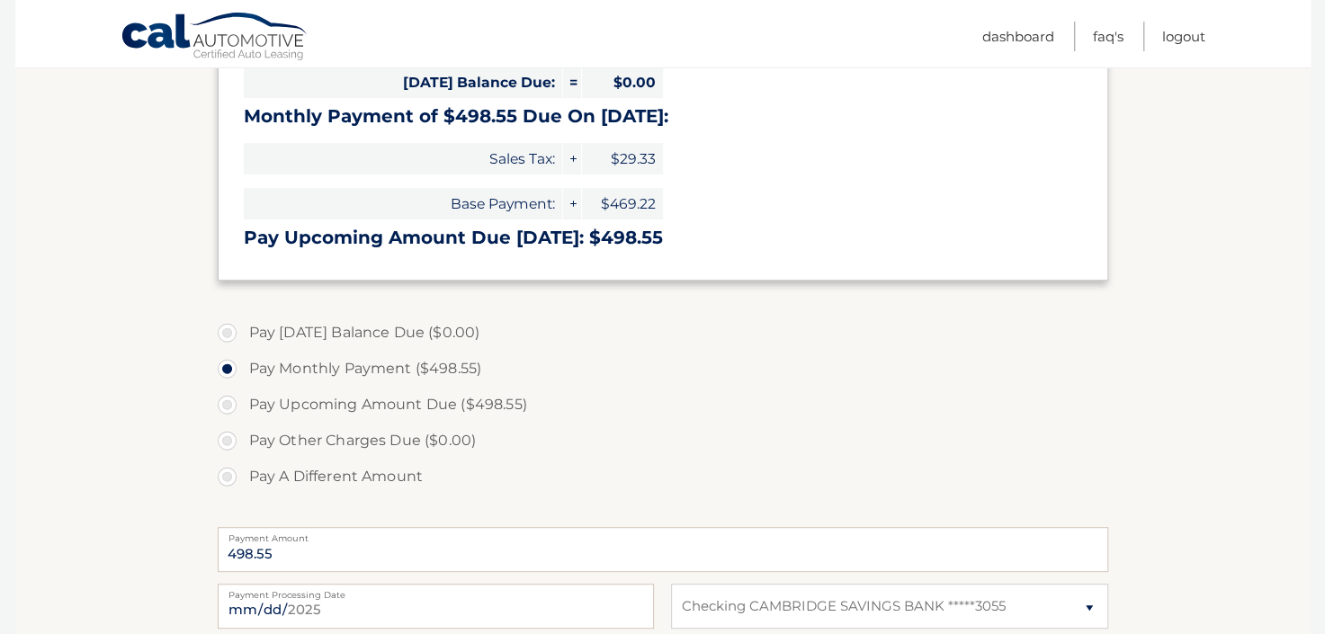
scroll to position [316, 0]
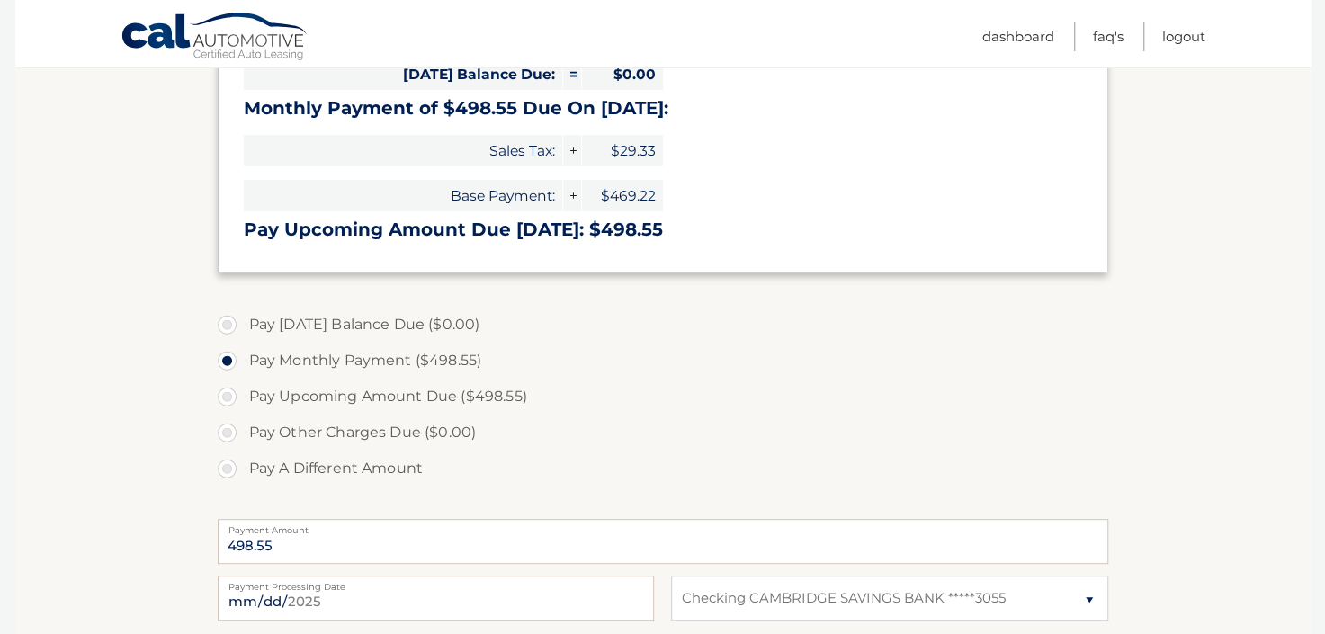
click at [227, 472] on label "Pay A Different Amount" at bounding box center [663, 468] width 890 height 36
click at [227, 472] on input "Pay A Different Amount" at bounding box center [234, 464] width 18 height 29
radio input "true"
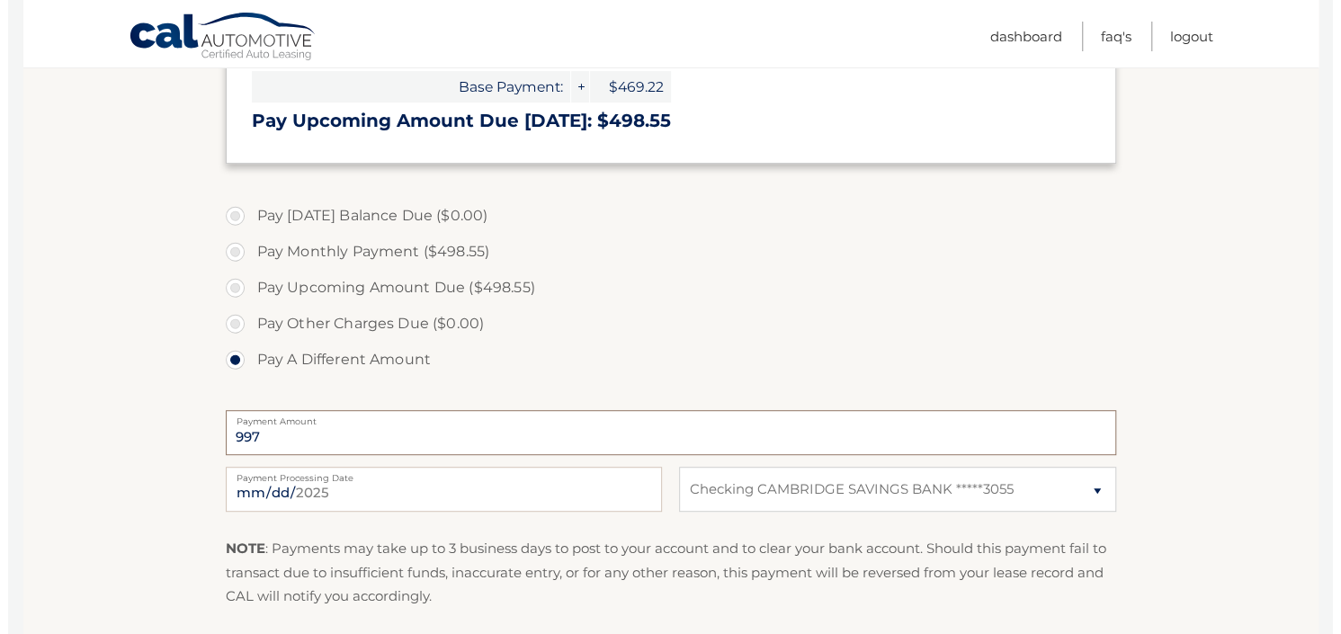
scroll to position [526, 0]
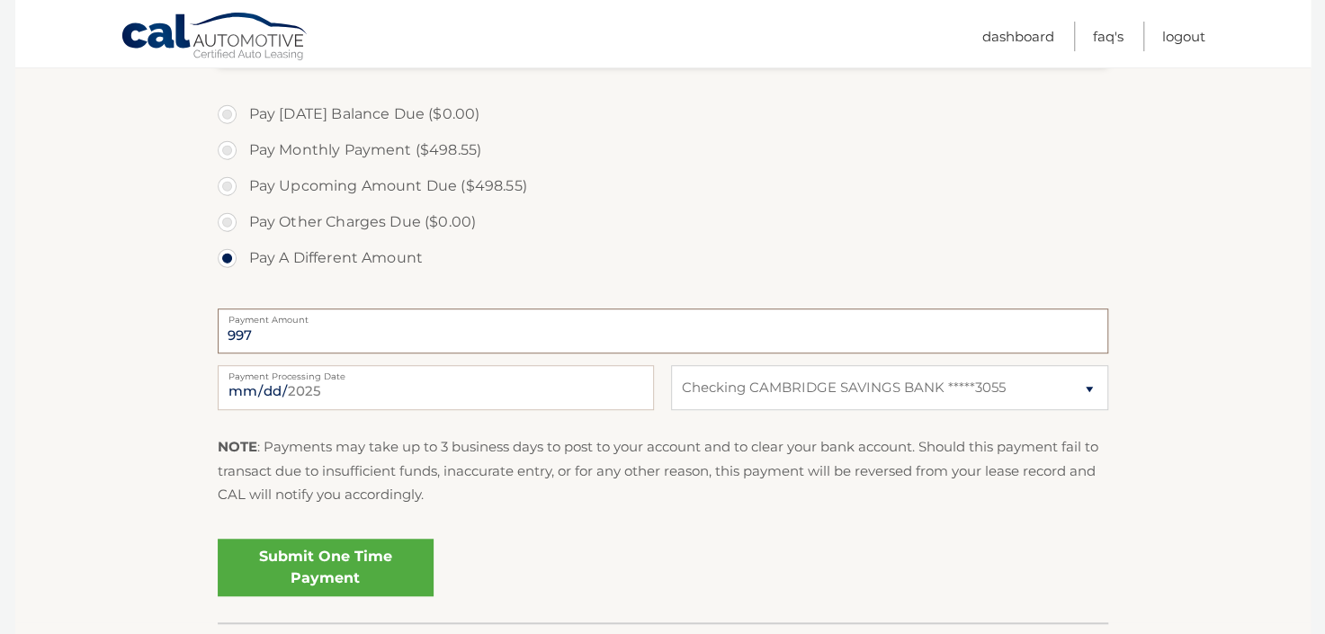
click at [304, 327] on input "997" at bounding box center [663, 330] width 890 height 45
type input "997.10"
click at [432, 388] on input "[DATE]" at bounding box center [436, 387] width 436 height 45
click at [490, 329] on input "997.10" at bounding box center [663, 330] width 890 height 45
click at [336, 566] on link "Submit One Time Payment" at bounding box center [326, 568] width 216 height 58
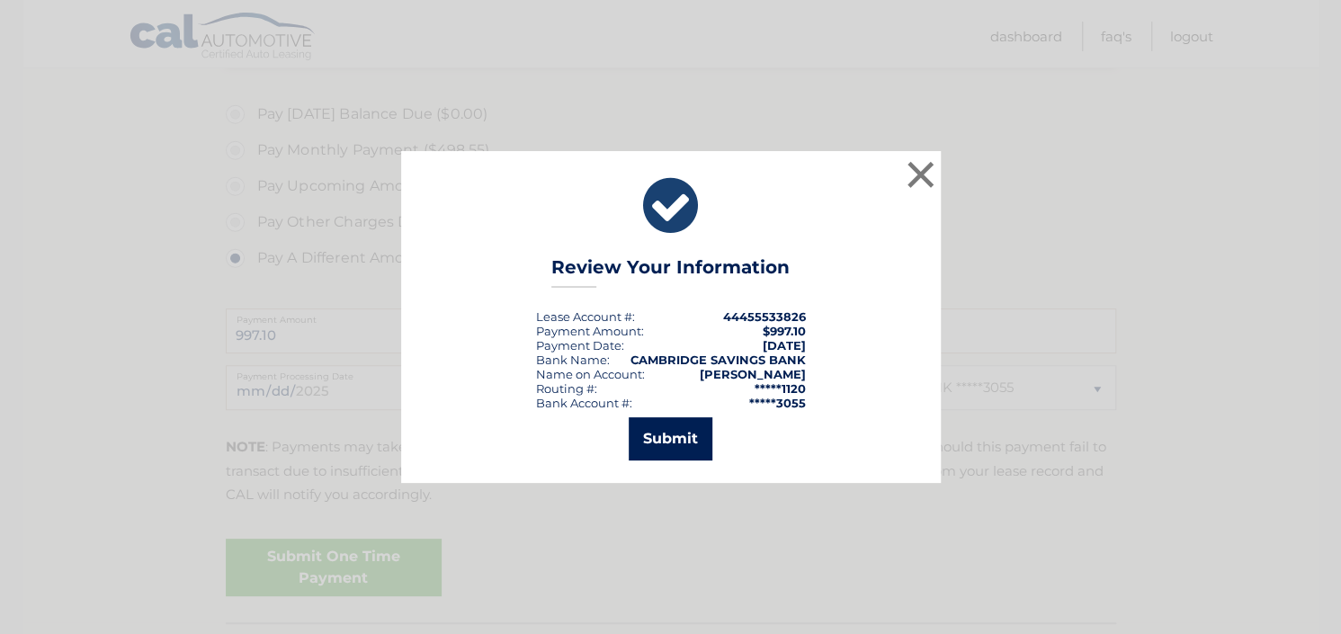
click at [681, 435] on button "Submit" at bounding box center [671, 438] width 84 height 43
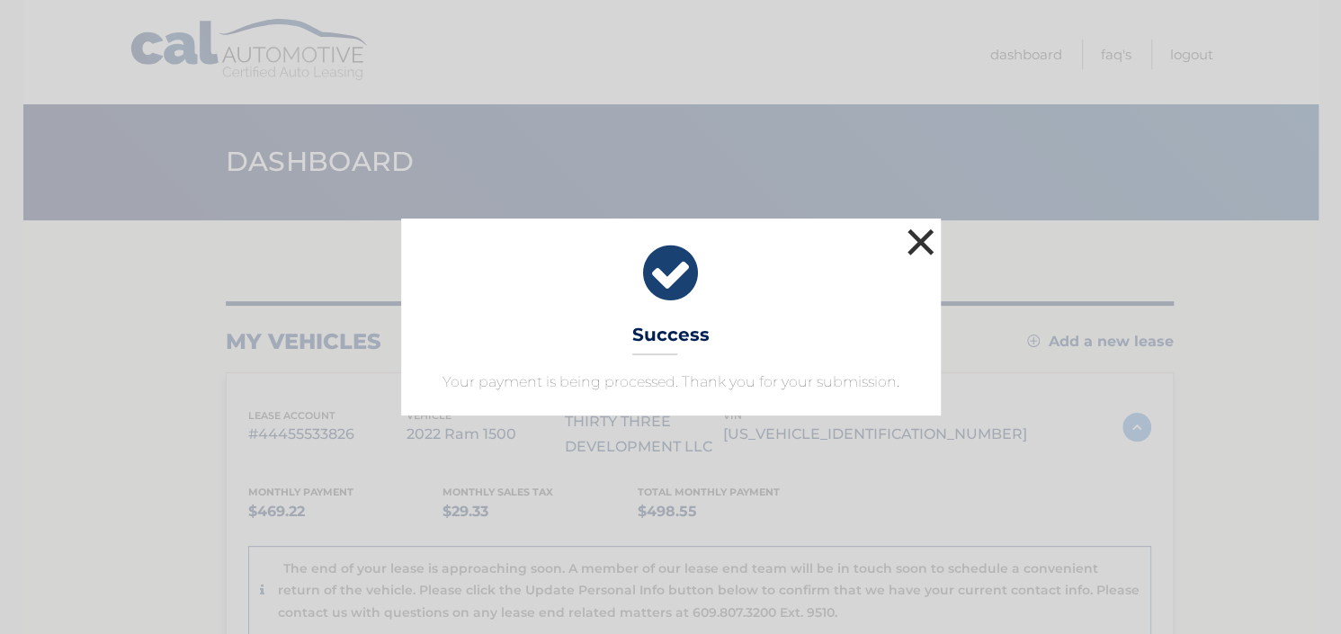
click at [922, 244] on button "×" at bounding box center [921, 242] width 36 height 36
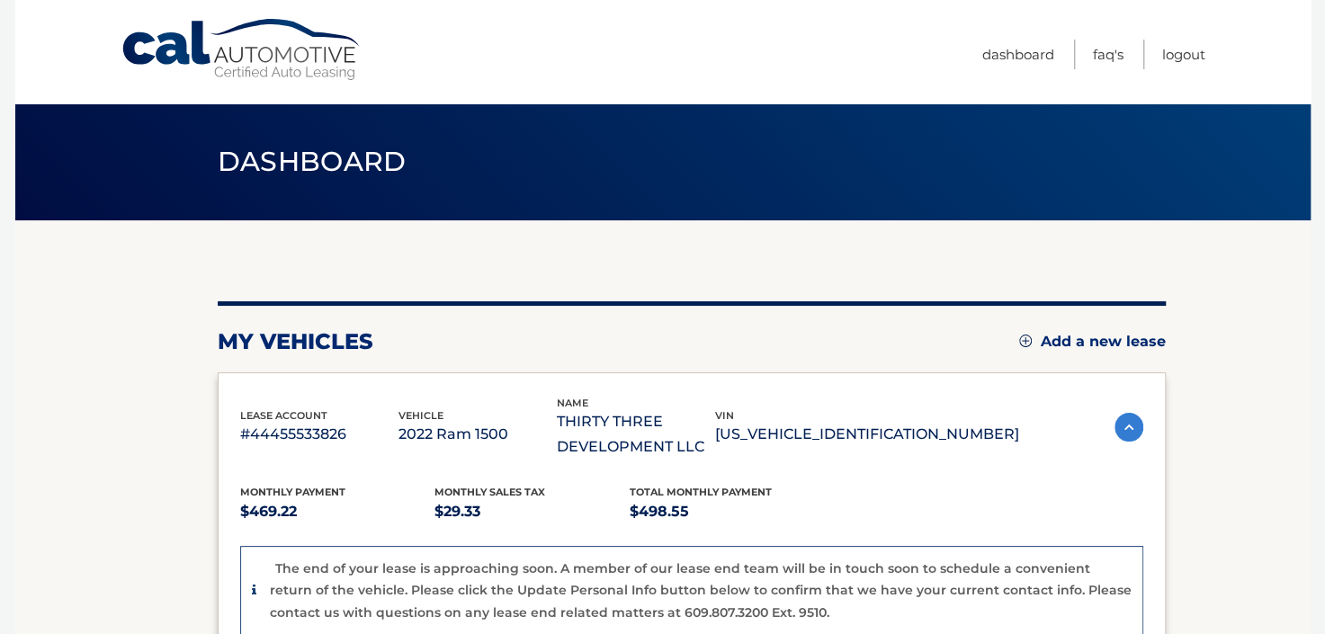
scroll to position [105, 0]
